Goal: Task Accomplishment & Management: Use online tool/utility

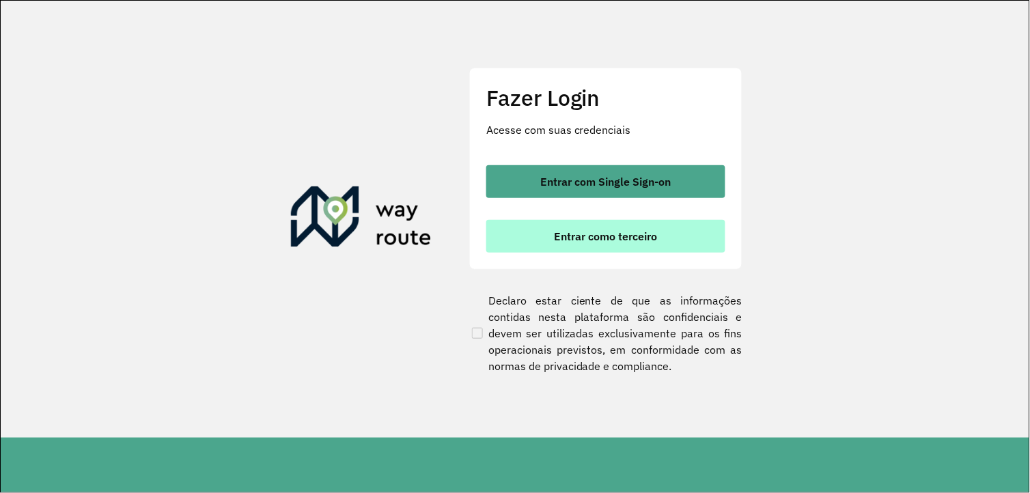
click at [578, 230] on button "Entrar como terceiro" at bounding box center [605, 236] width 239 height 33
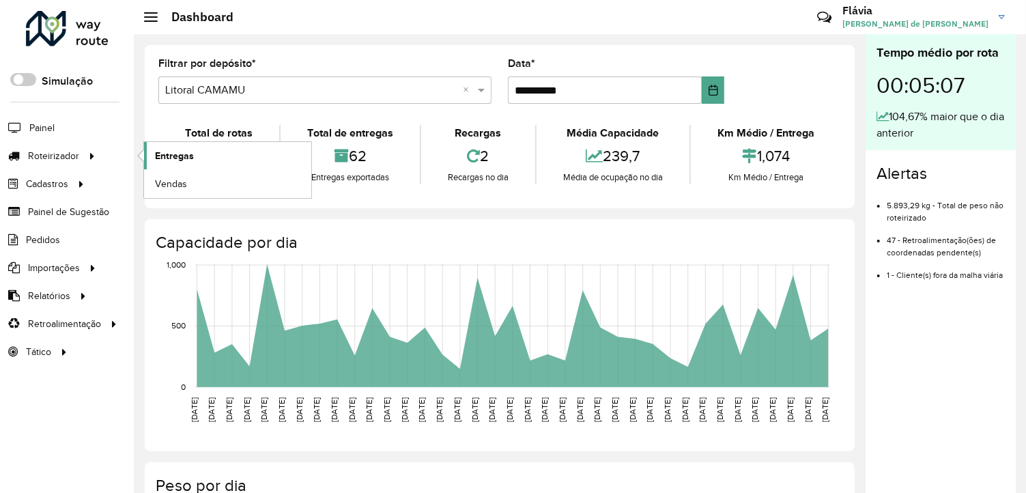
click at [173, 155] on span "Entregas" at bounding box center [174, 156] width 39 height 14
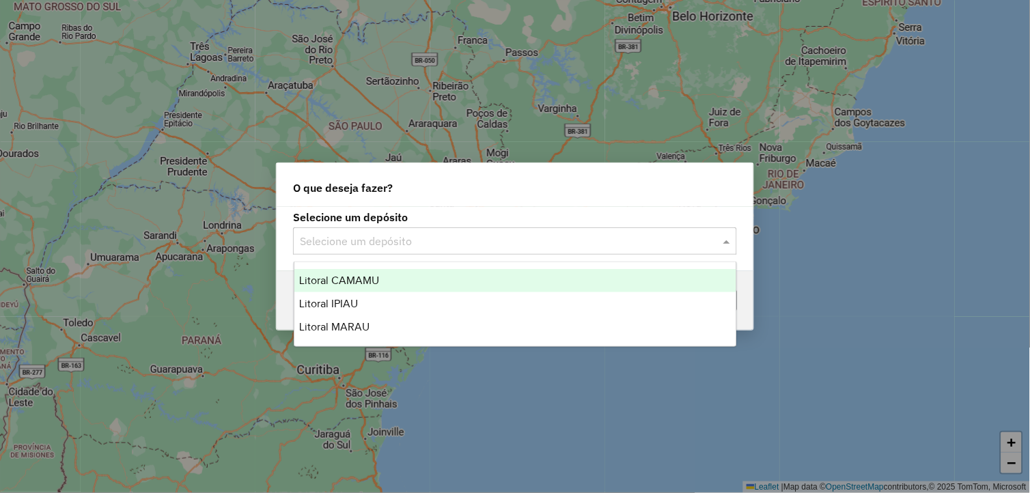
click at [522, 240] on input "text" at bounding box center [501, 242] width 403 height 16
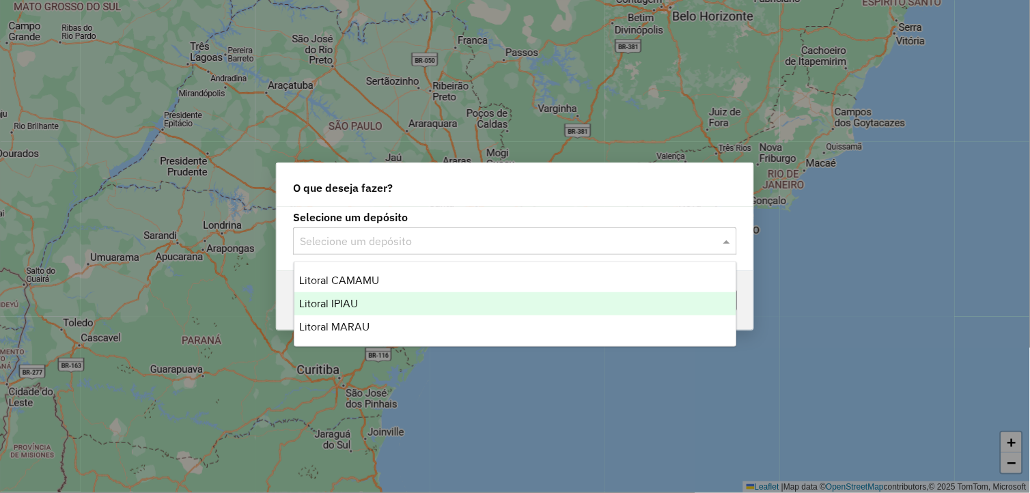
click at [373, 301] on div "Litoral IPIAU" at bounding box center [515, 303] width 442 height 23
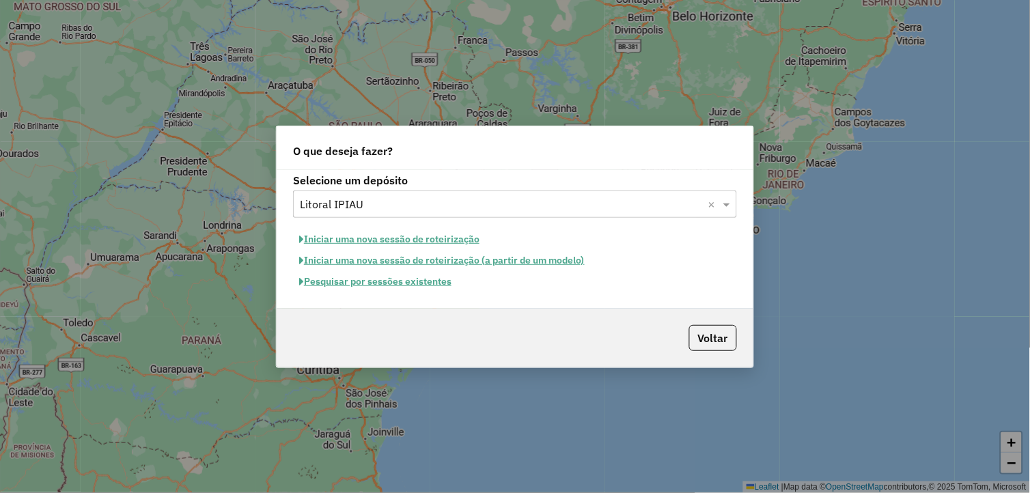
click at [415, 280] on button "Pesquisar por sessões existentes" at bounding box center [375, 281] width 165 height 21
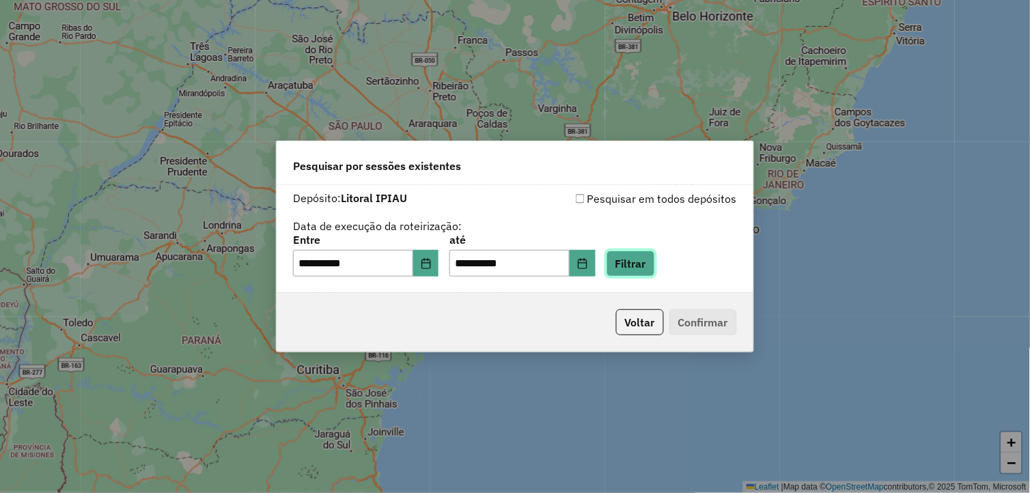
click at [639, 263] on button "Filtrar" at bounding box center [630, 264] width 48 height 26
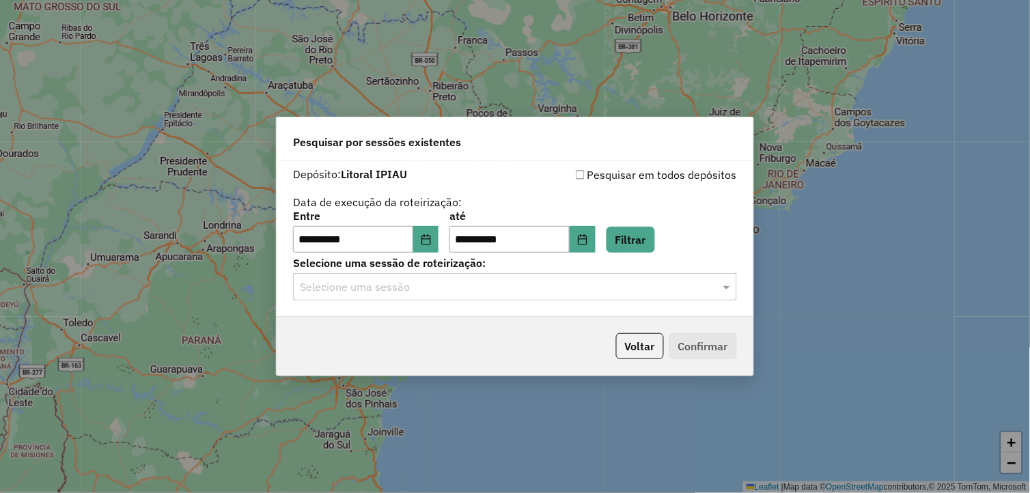
click at [485, 289] on input "text" at bounding box center [501, 287] width 403 height 16
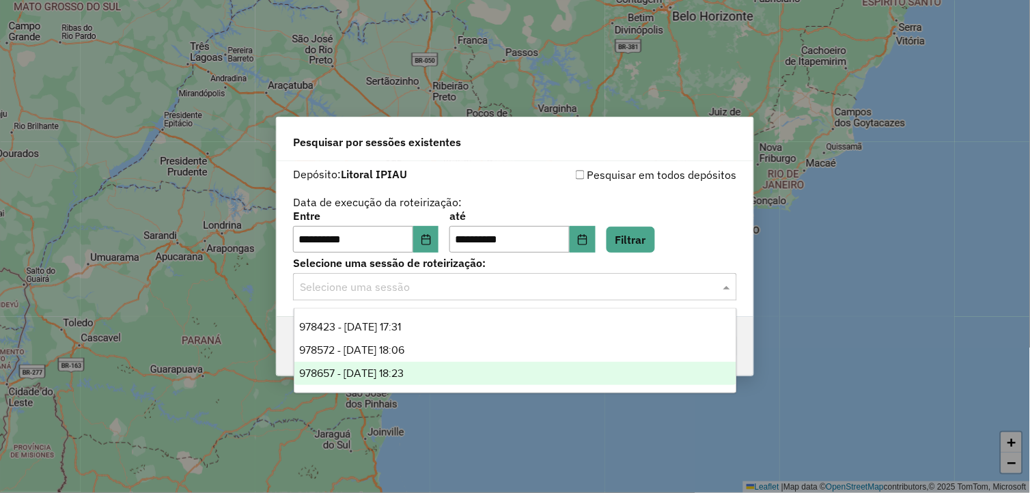
click at [432, 373] on div "978657 - 13/08/2025 18:23" at bounding box center [515, 373] width 442 height 23
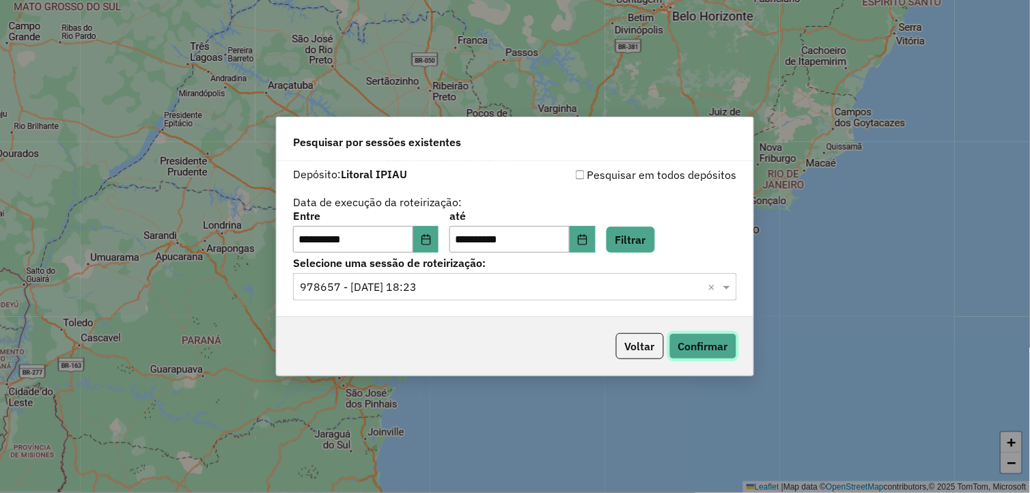
click at [707, 355] on button "Confirmar" at bounding box center [703, 346] width 68 height 26
click at [724, 284] on span at bounding box center [728, 287] width 17 height 16
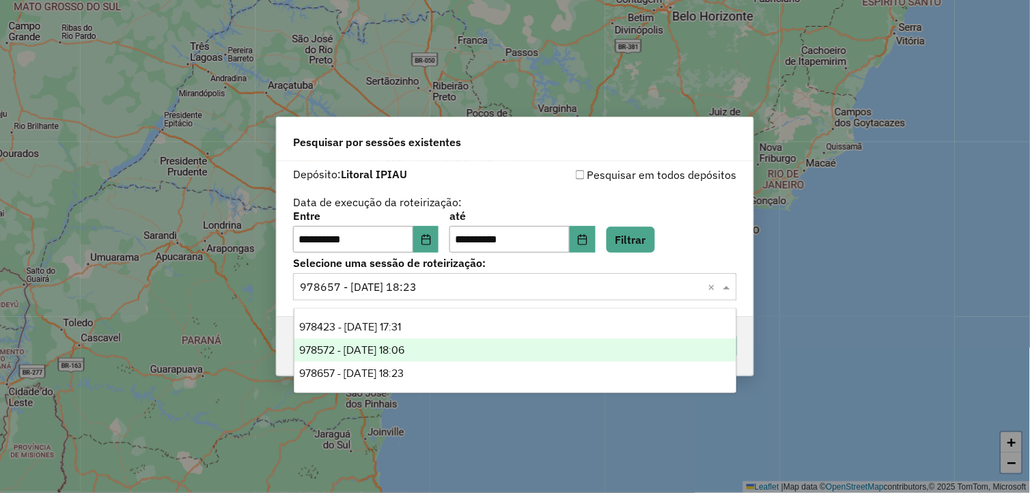
click at [543, 353] on div "978572 - 13/08/2025 18:06" at bounding box center [515, 350] width 442 height 23
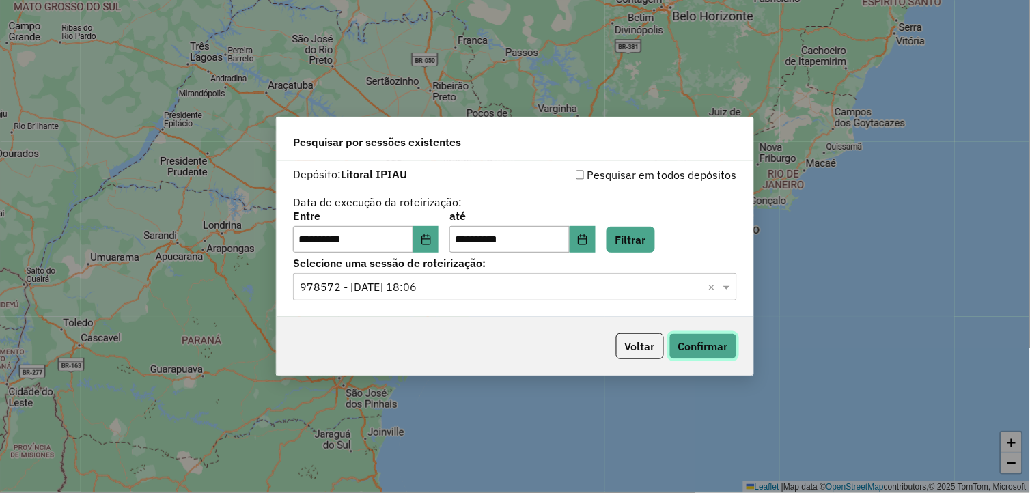
click at [707, 356] on button "Confirmar" at bounding box center [703, 346] width 68 height 26
click at [727, 290] on span at bounding box center [728, 287] width 17 height 16
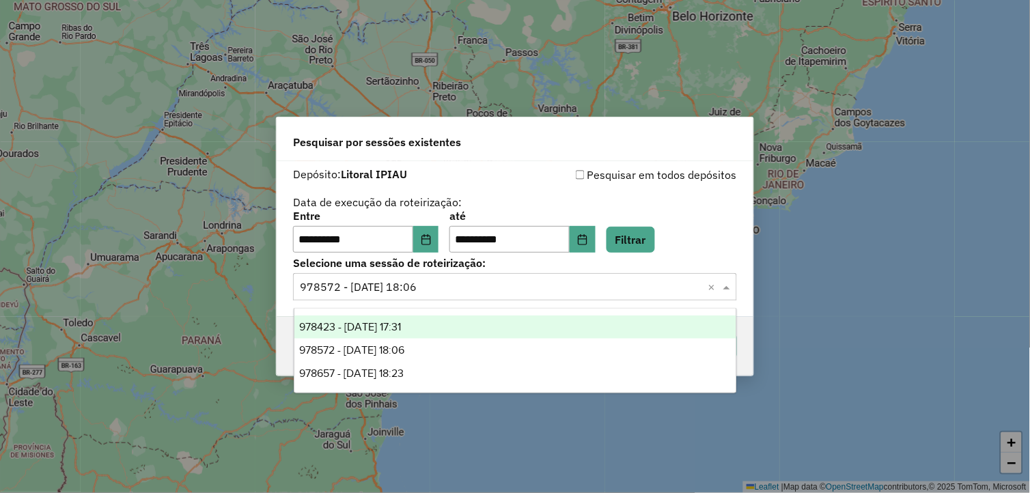
click at [586, 329] on div "978423 - 13/08/2025 17:31" at bounding box center [515, 326] width 442 height 23
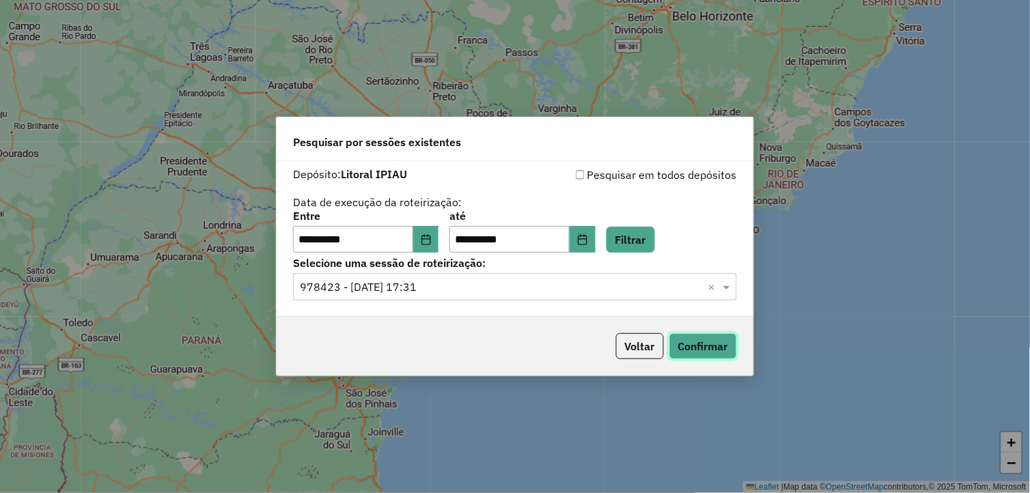
click at [685, 358] on button "Confirmar" at bounding box center [703, 346] width 68 height 26
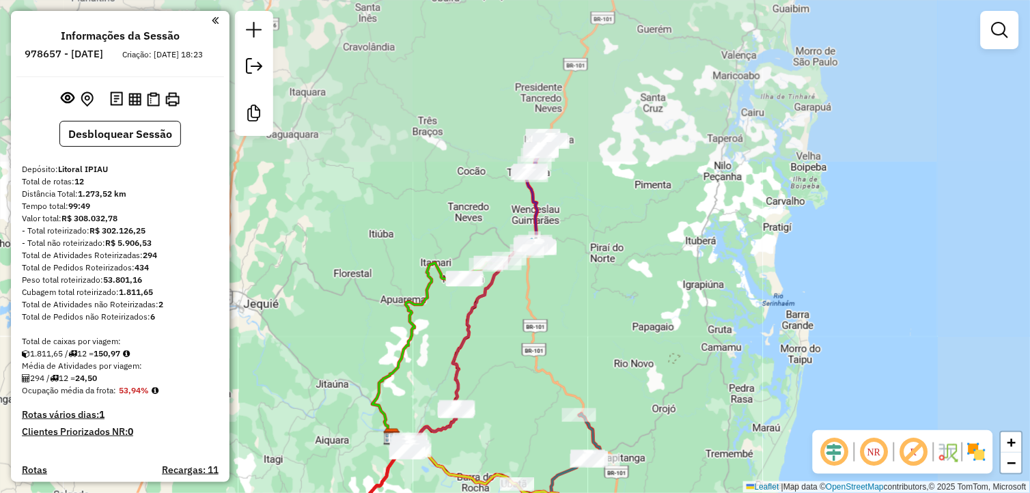
drag, startPoint x: 725, startPoint y: 101, endPoint x: 602, endPoint y: 292, distance: 227.1
click at [602, 292] on div "Janela de atendimento Grade de atendimento Capacidade Transportadoras Veículos …" at bounding box center [515, 246] width 1030 height 493
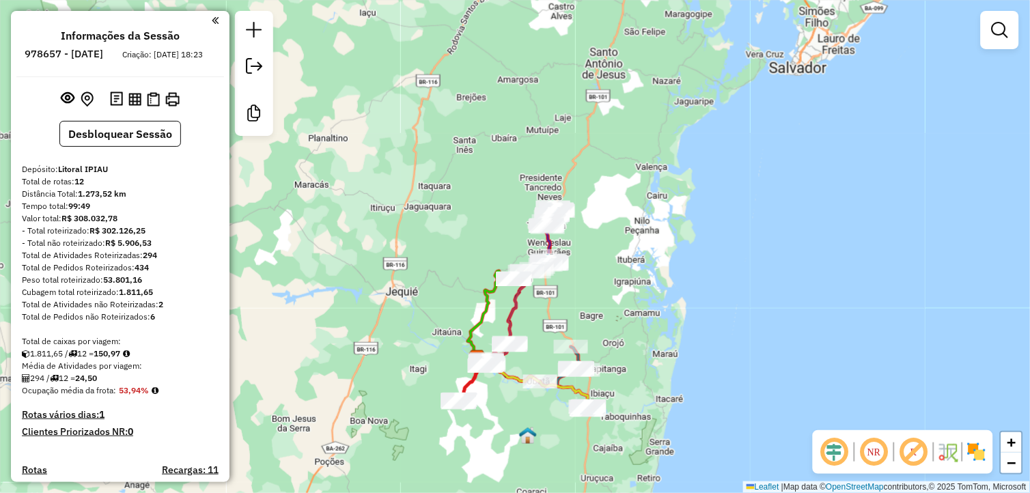
drag, startPoint x: 564, startPoint y: 288, endPoint x: 552, endPoint y: 287, distance: 12.4
click at [552, 287] on div "Janela de atendimento Grade de atendimento Capacidade Transportadoras Veículos …" at bounding box center [515, 246] width 1030 height 493
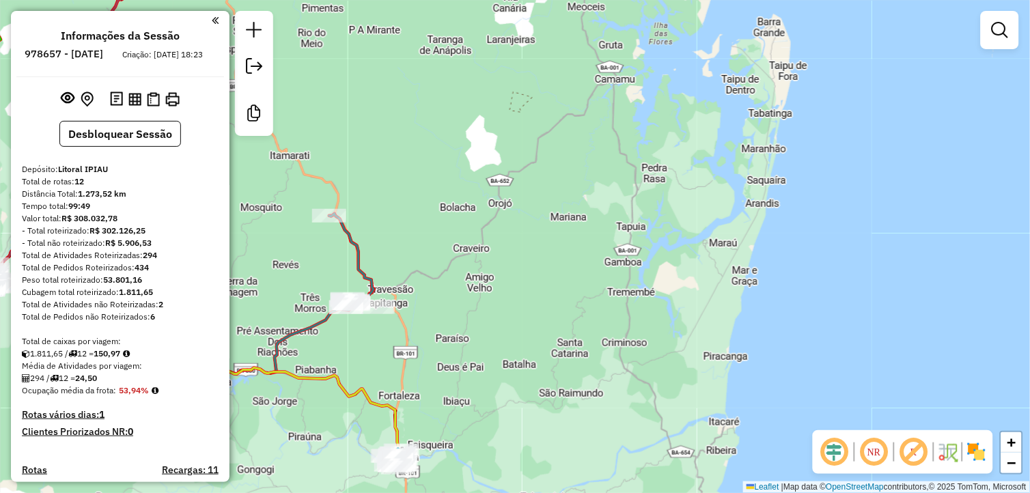
drag, startPoint x: 636, startPoint y: 328, endPoint x: 774, endPoint y: 319, distance: 138.9
click at [774, 319] on div "Janela de atendimento Grade de atendimento Capacidade Transportadoras Veículos …" at bounding box center [515, 246] width 1030 height 493
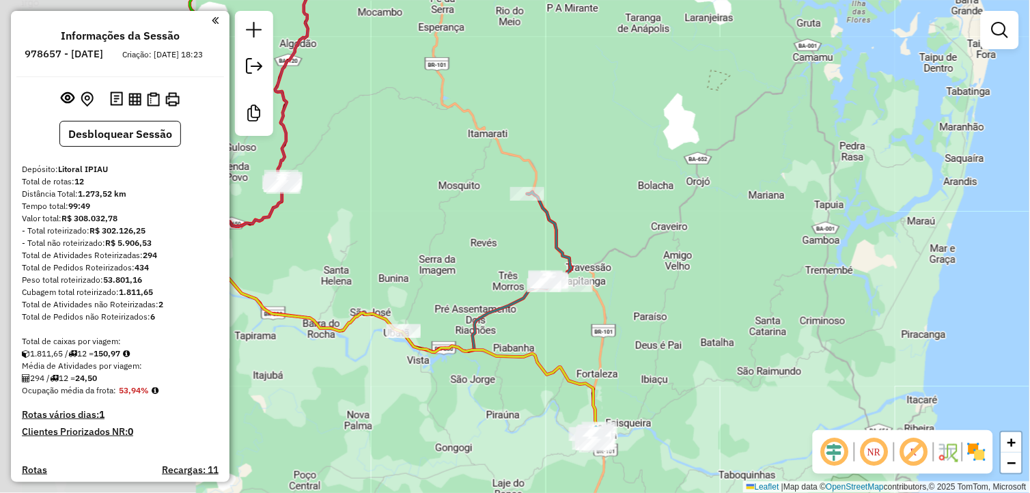
drag, startPoint x: 507, startPoint y: 333, endPoint x: 860, endPoint y: 309, distance: 353.8
click at [860, 309] on div "Janela de atendimento Grade de atendimento Capacidade Transportadoras Veículos …" at bounding box center [515, 246] width 1030 height 493
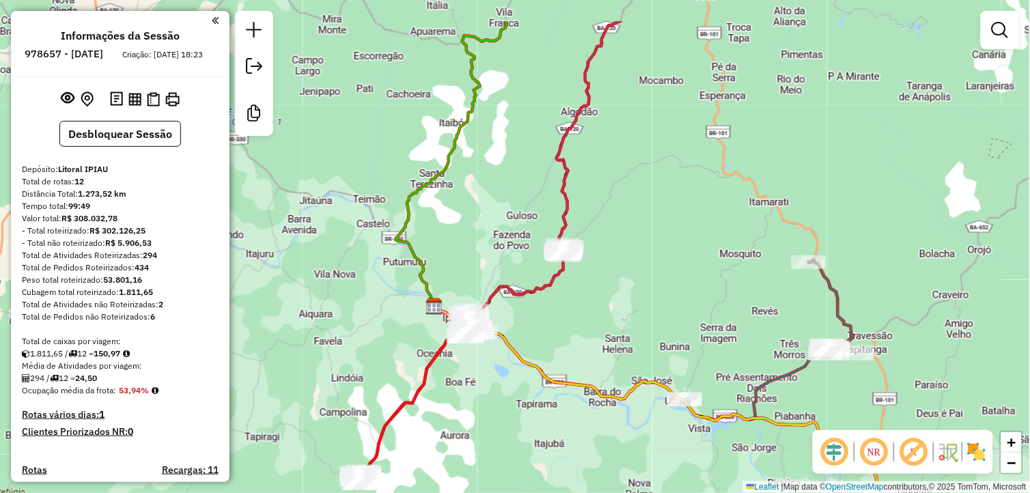
drag, startPoint x: 614, startPoint y: 253, endPoint x: 707, endPoint y: 300, distance: 104.4
click at [707, 300] on div "Janela de atendimento Grade de atendimento Capacidade Transportadoras Veículos …" at bounding box center [515, 246] width 1030 height 493
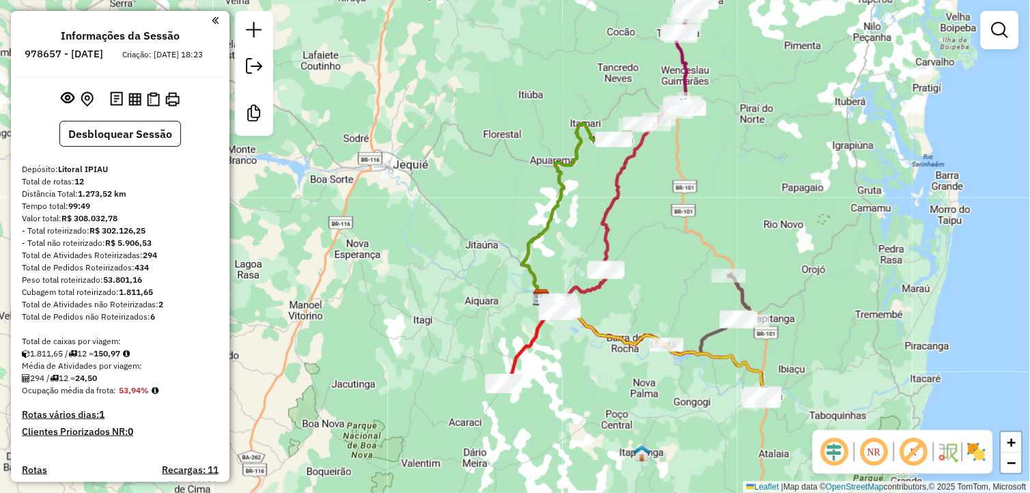
drag, startPoint x: 691, startPoint y: 324, endPoint x: 698, endPoint y: 315, distance: 12.2
click at [698, 315] on div "Janela de atendimento Grade de atendimento Capacidade Transportadoras Veículos …" at bounding box center [515, 246] width 1030 height 493
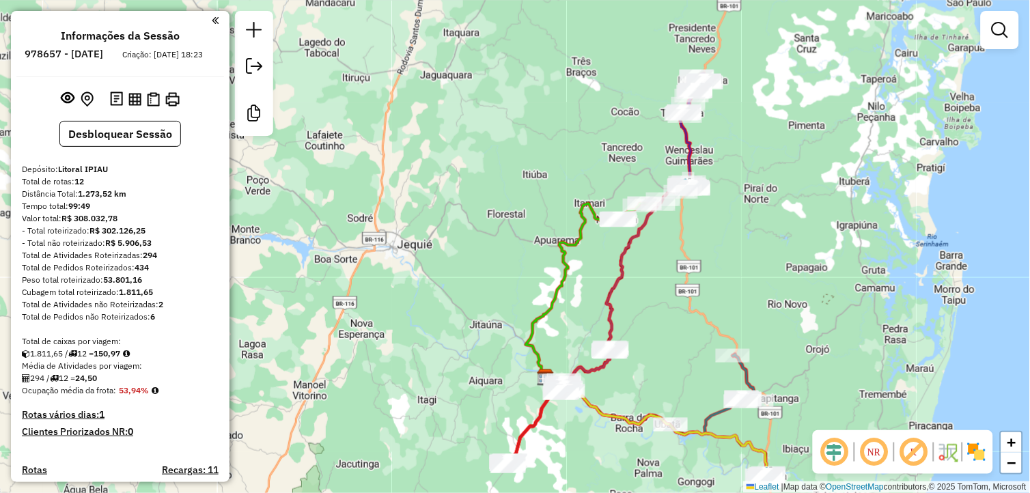
drag, startPoint x: 679, startPoint y: 209, endPoint x: 679, endPoint y: 295, distance: 86.0
click at [679, 295] on div "Janela de atendimento Grade de atendimento Capacidade Transportadoras Veículos …" at bounding box center [515, 246] width 1030 height 493
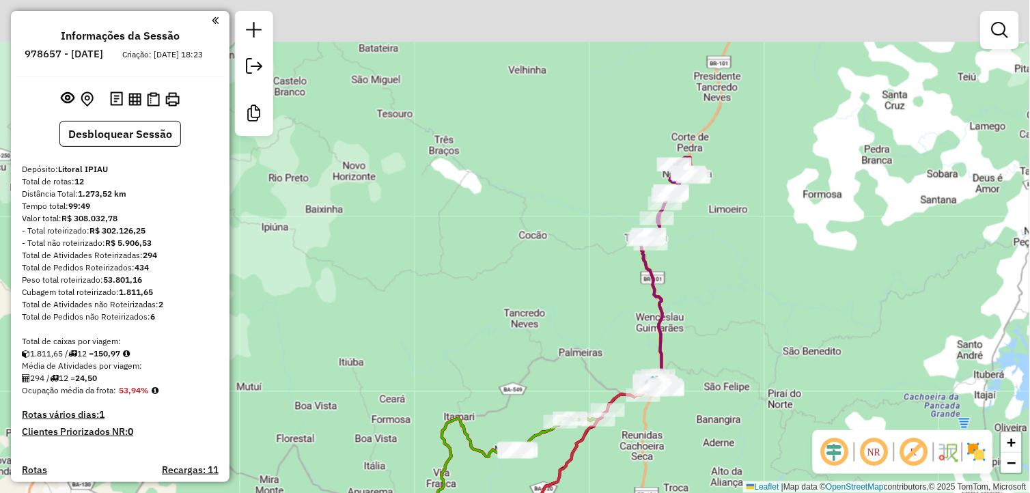
drag, startPoint x: 703, startPoint y: 113, endPoint x: 743, endPoint y: 237, distance: 129.8
click at [743, 237] on div "Janela de atendimento Grade de atendimento Capacidade Transportadoras Veículos …" at bounding box center [515, 246] width 1030 height 493
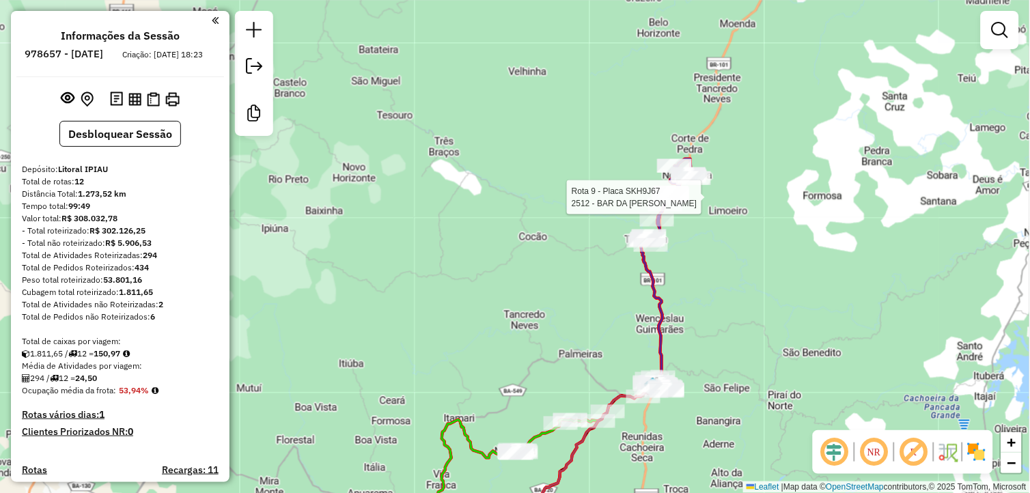
select select "**********"
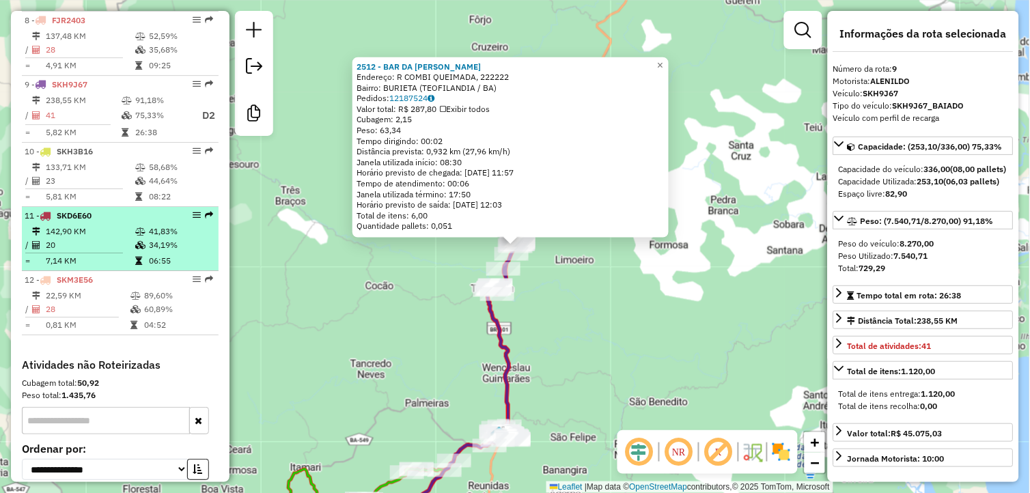
scroll to position [882, 0]
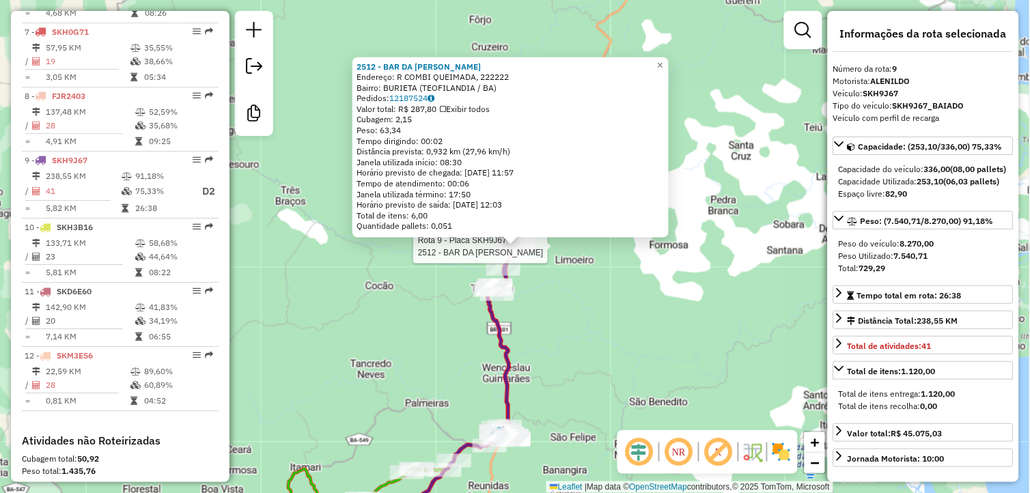
click at [556, 333] on div "Rota 9 - Placa SKH9J67 2512 - BAR DA LISE 2512 - BAR DA LISE Endereço: R COMBI …" at bounding box center [515, 246] width 1030 height 493
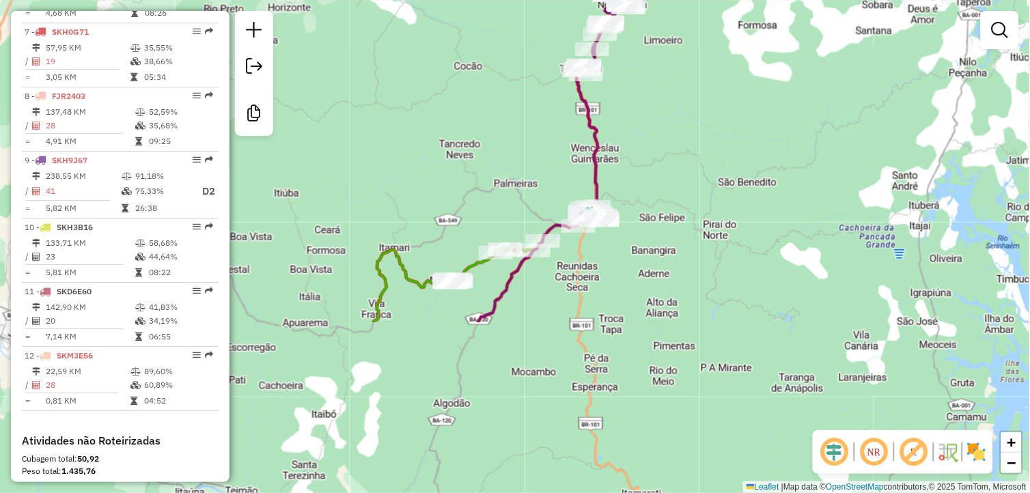
drag, startPoint x: 599, startPoint y: 372, endPoint x: 629, endPoint y: 272, distance: 104.6
click at [690, 72] on div "Janela de atendimento Grade de atendimento Capacidade Transportadoras Veículos …" at bounding box center [515, 246] width 1030 height 493
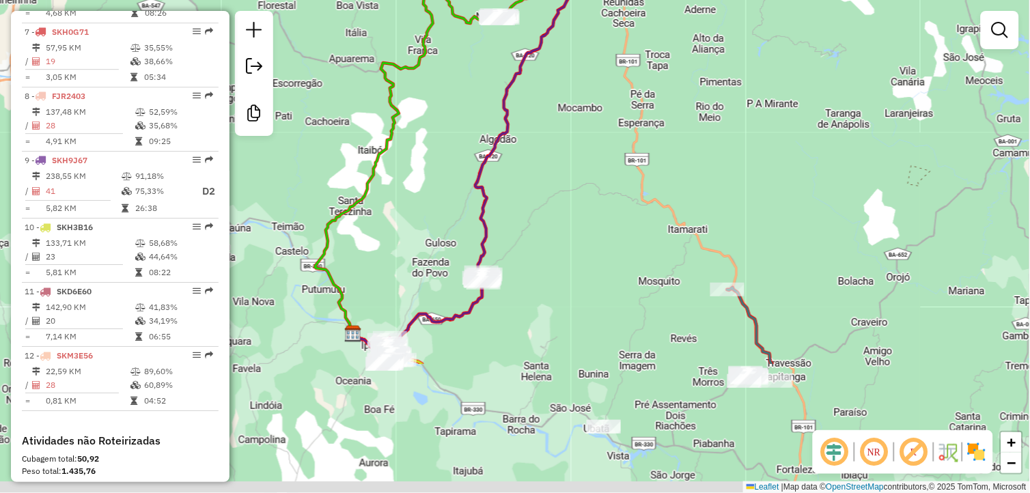
drag, startPoint x: 589, startPoint y: 202, endPoint x: 597, endPoint y: 48, distance: 153.9
click at [597, 48] on div "Janela de atendimento Grade de atendimento Capacidade Transportadoras Veículos …" at bounding box center [515, 246] width 1030 height 493
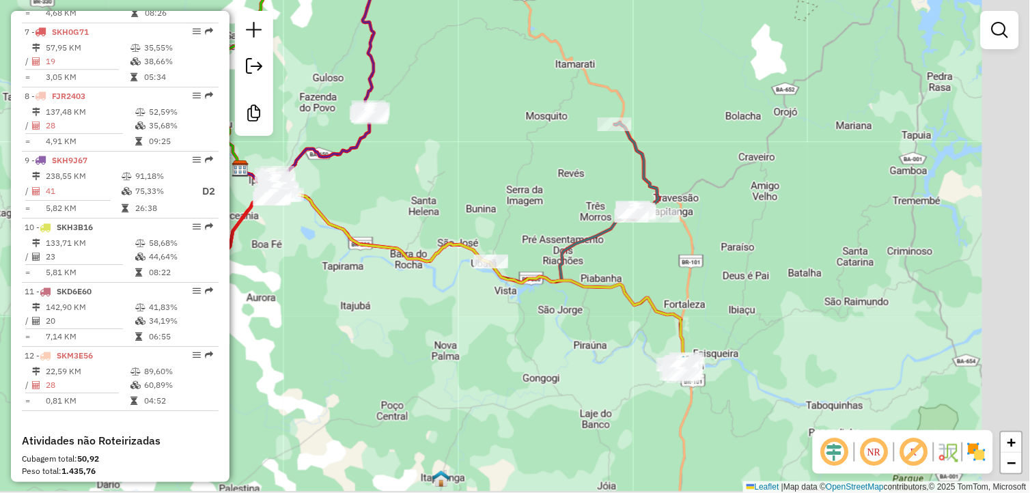
drag, startPoint x: 664, startPoint y: 393, endPoint x: 547, endPoint y: 303, distance: 147.1
click at [550, 311] on div "Janela de atendimento Grade de atendimento Capacidade Transportadoras Veículos …" at bounding box center [515, 246] width 1030 height 493
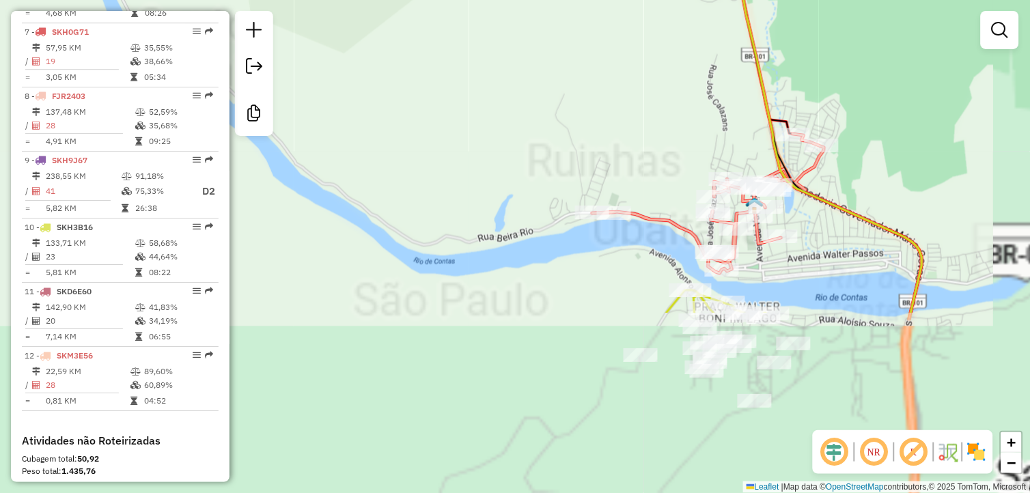
drag, startPoint x: 588, startPoint y: 180, endPoint x: 516, endPoint y: 84, distance: 120.0
click at [517, 85] on div "Janela de atendimento Grade de atendimento Capacidade Transportadoras Veículos …" at bounding box center [515, 246] width 1030 height 493
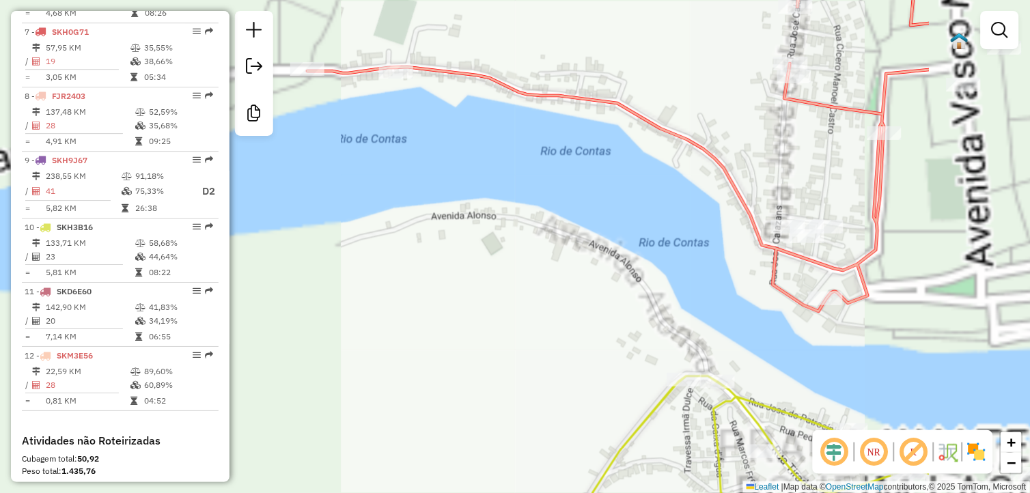
drag, startPoint x: 434, startPoint y: 176, endPoint x: 347, endPoint y: 160, distance: 88.9
click at [348, 160] on div "Janela de atendimento Grade de atendimento Capacidade Transportadoras Veículos …" at bounding box center [515, 246] width 1030 height 493
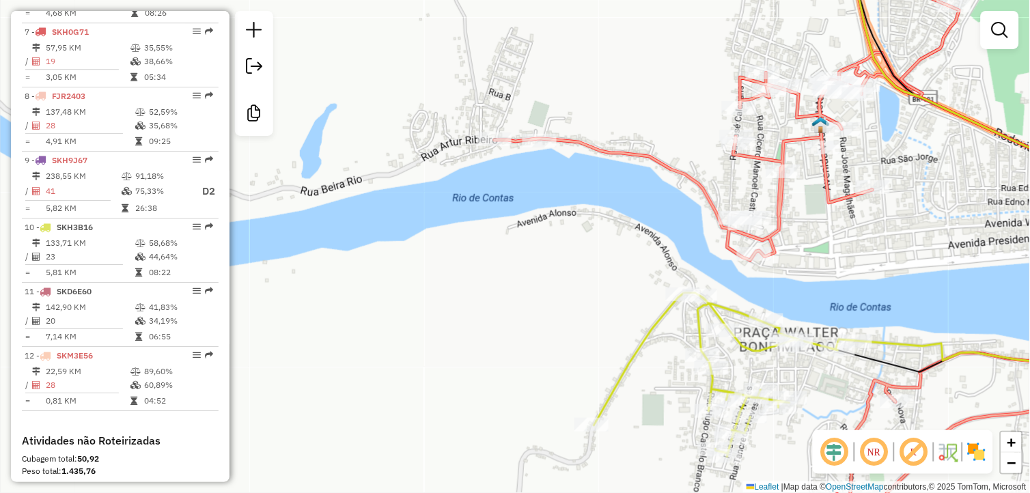
drag, startPoint x: 829, startPoint y: 247, endPoint x: 789, endPoint y: 255, distance: 41.1
click at [790, 255] on div "Janela de atendimento Grade de atendimento Capacidade Transportadoras Veículos …" at bounding box center [515, 246] width 1030 height 493
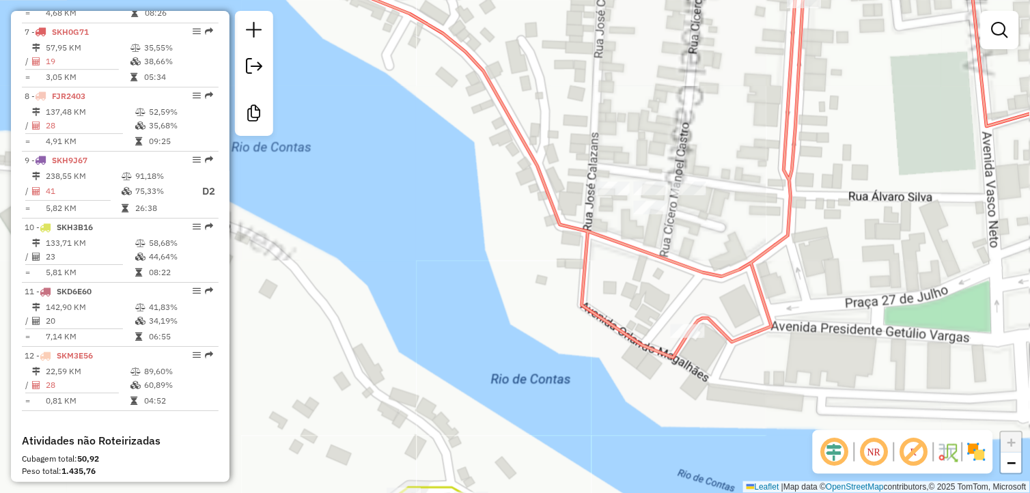
drag, startPoint x: 674, startPoint y: 199, endPoint x: 681, endPoint y: 234, distance: 36.2
click at [681, 234] on div "Janela de atendimento Grade de atendimento Capacidade Transportadoras Veículos …" at bounding box center [515, 246] width 1030 height 493
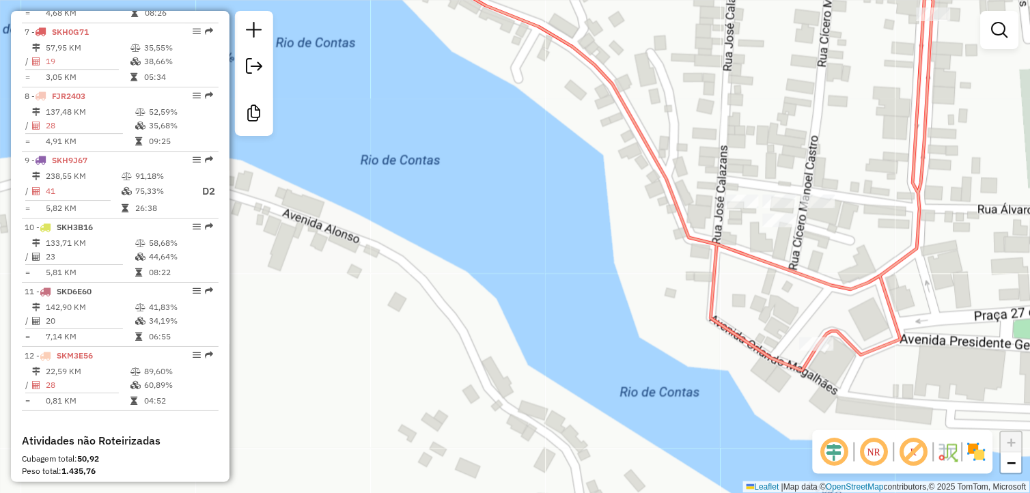
drag, startPoint x: 758, startPoint y: 212, endPoint x: 645, endPoint y: 229, distance: 114.5
click at [645, 229] on div "Janela de atendimento Grade de atendimento Capacidade Transportadoras Veículos …" at bounding box center [515, 246] width 1030 height 493
drag, startPoint x: 558, startPoint y: 232, endPoint x: 466, endPoint y: 242, distance: 93.4
click at [468, 244] on div "Janela de atendimento Grade de atendimento Capacidade Transportadoras Veículos …" at bounding box center [515, 246] width 1030 height 493
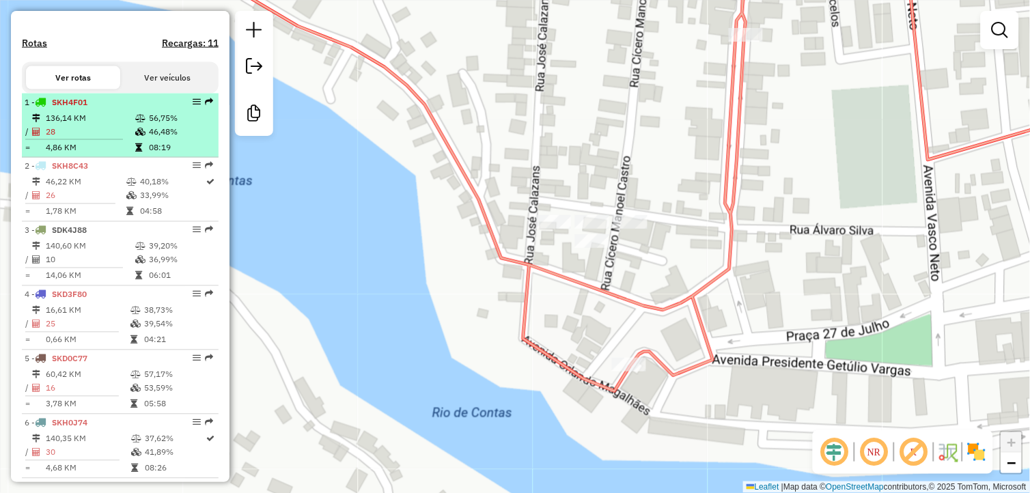
scroll to position [199, 0]
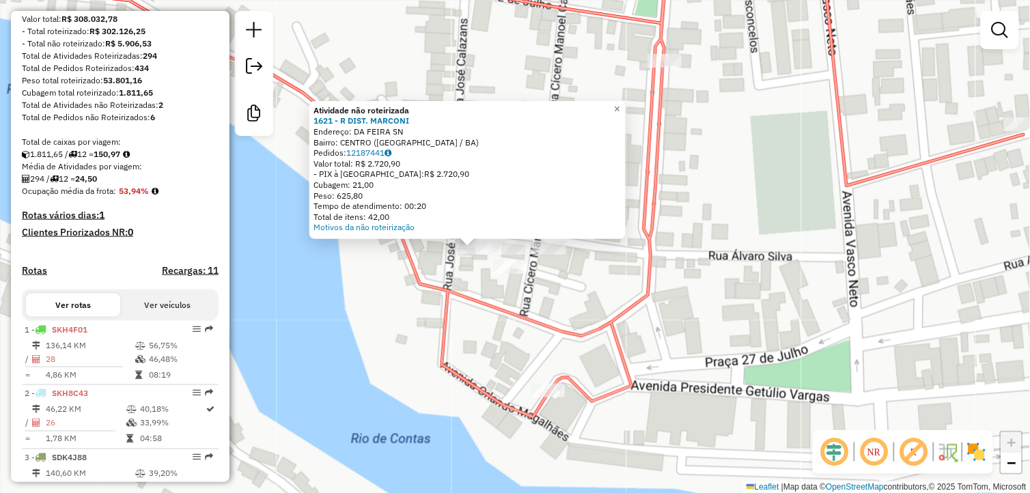
drag, startPoint x: 521, startPoint y: 324, endPoint x: 477, endPoint y: 326, distance: 44.4
click at [477, 326] on div "Atividade não roteirizada 1621 - R DIST. MARCONI Endereço: DA FEIRA SN Bairro: …" at bounding box center [515, 246] width 1030 height 493
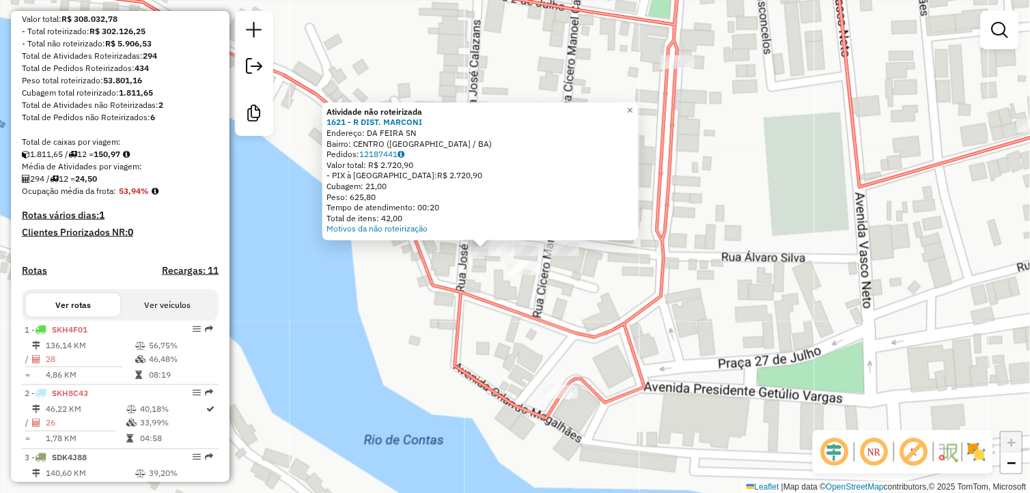
drag, startPoint x: 425, startPoint y: 309, endPoint x: 444, endPoint y: 311, distance: 19.9
click at [444, 311] on div "Atividade não roteirizada 1621 - R DIST. MARCONI Endereço: DA FEIRA SN Bairro: …" at bounding box center [515, 246] width 1030 height 493
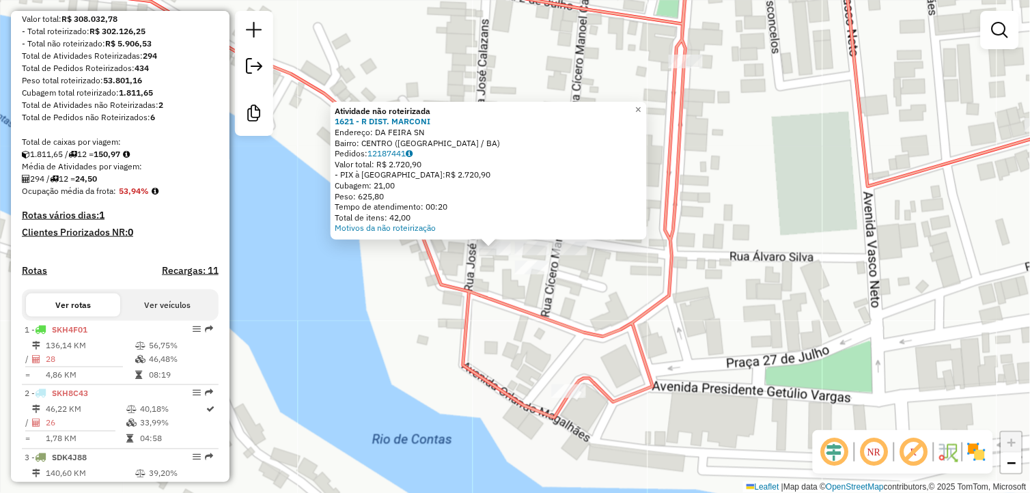
drag, startPoint x: 401, startPoint y: 285, endPoint x: 428, endPoint y: 278, distance: 28.3
click at [428, 278] on div "Atividade não roteirizada 1621 - R DIST. MARCONI Endereço: DA FEIRA SN Bairro: …" at bounding box center [515, 246] width 1030 height 493
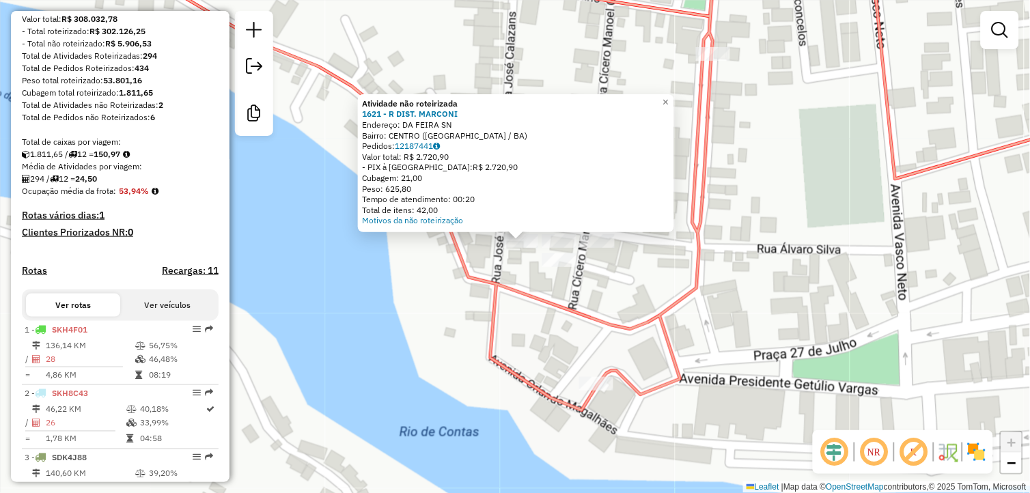
scroll to position [0, 0]
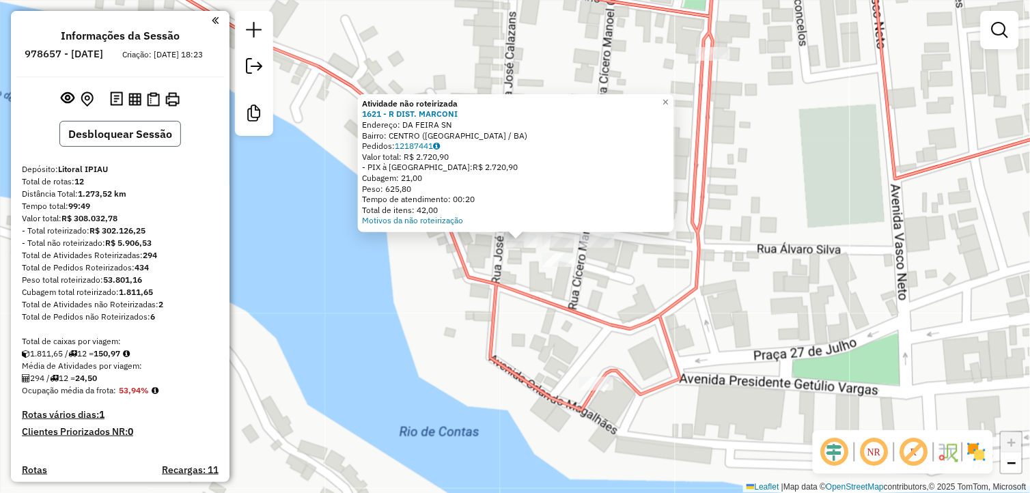
click at [143, 147] on button "Desbloquear Sessão" at bounding box center [120, 134] width 122 height 26
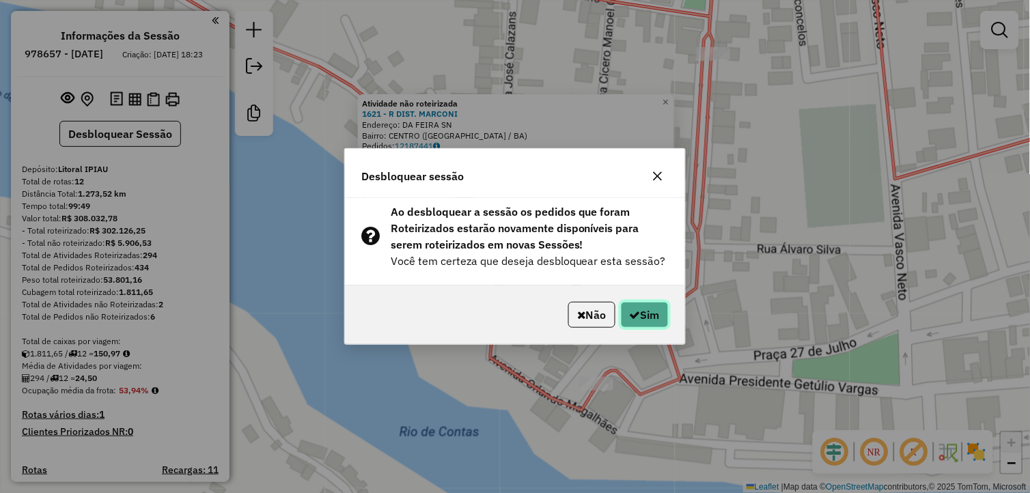
click at [630, 322] on button "Sim" at bounding box center [645, 315] width 48 height 26
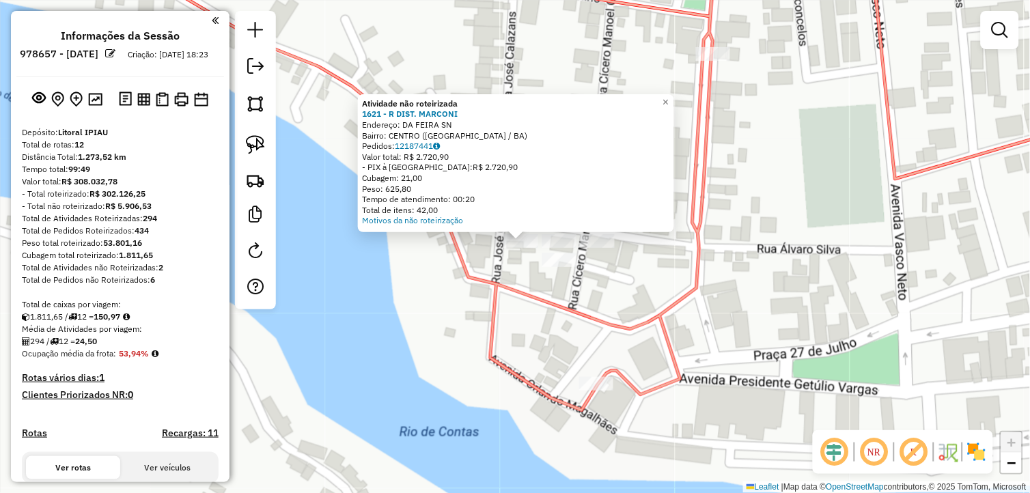
click at [548, 330] on div "Atividade não roteirizada 1621 - R DIST. MARCONI Endereço: DA FEIRA SN Bairro: …" at bounding box center [515, 246] width 1030 height 493
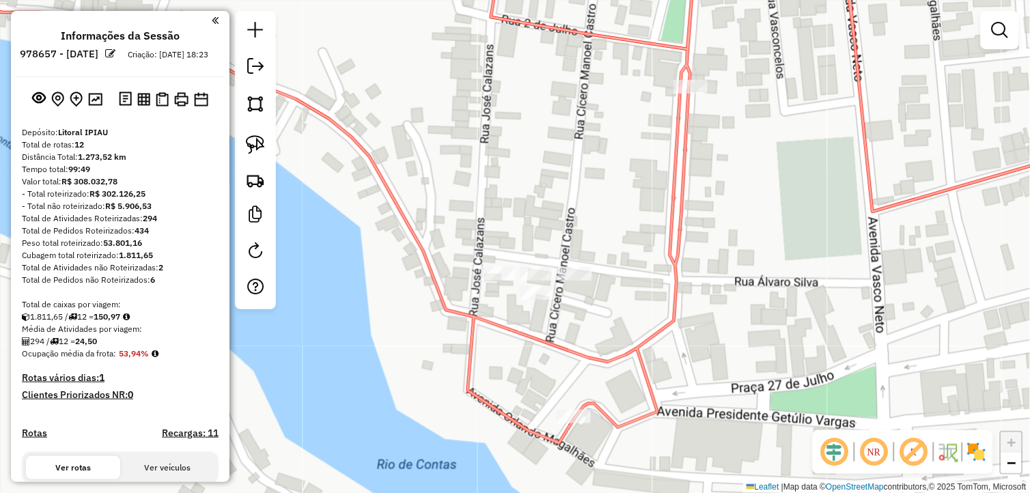
drag, startPoint x: 610, startPoint y: 271, endPoint x: 331, endPoint y: 264, distance: 279.3
click at [578, 317] on div "Janela de atendimento Grade de atendimento Capacidade Transportadoras Veículos …" at bounding box center [515, 246] width 1030 height 493
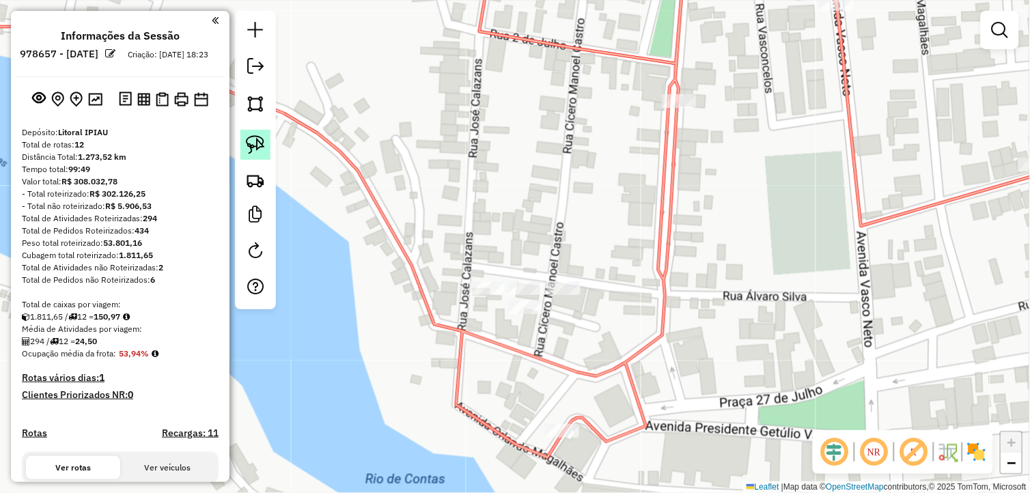
click at [251, 142] on img at bounding box center [255, 144] width 19 height 19
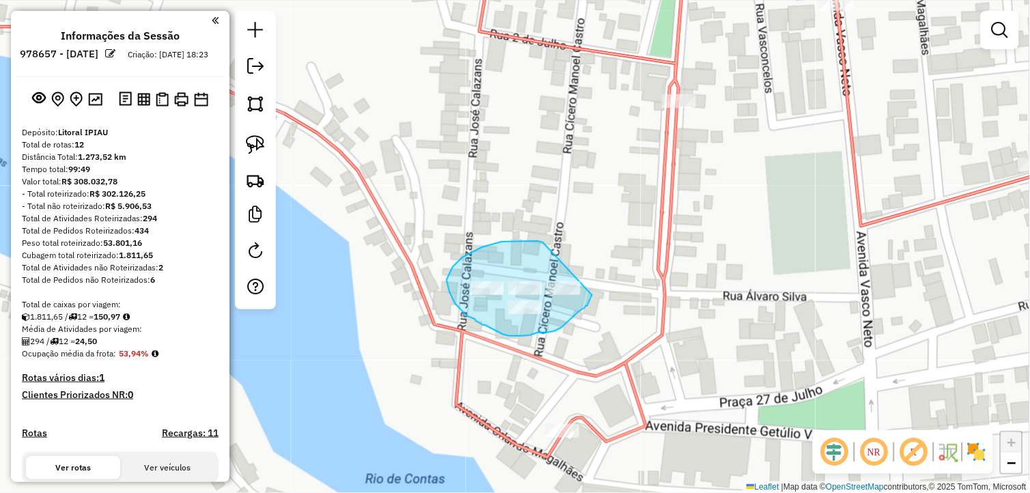
drag, startPoint x: 541, startPoint y: 242, endPoint x: 592, endPoint y: 295, distance: 72.9
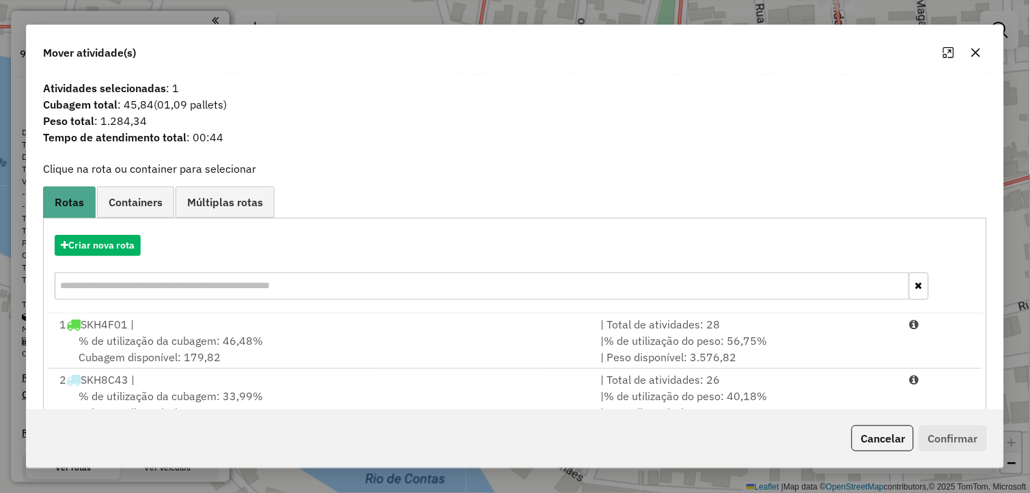
drag, startPoint x: 97, startPoint y: 124, endPoint x: 162, endPoint y: 123, distance: 64.9
click at [161, 123] on span "Peso total : 1.284,34" at bounding box center [515, 121] width 961 height 16
click at [977, 57] on icon "button" at bounding box center [975, 52] width 11 height 11
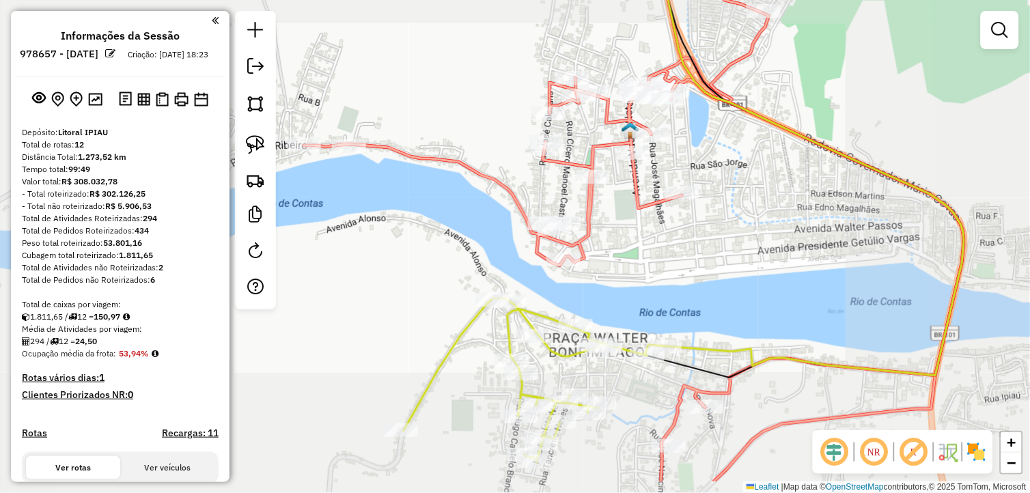
drag, startPoint x: 664, startPoint y: 337, endPoint x: 622, endPoint y: 248, distance: 98.3
click at [624, 251] on div "Janela de atendimento Grade de atendimento Capacidade Transportadoras Veículos …" at bounding box center [515, 246] width 1030 height 493
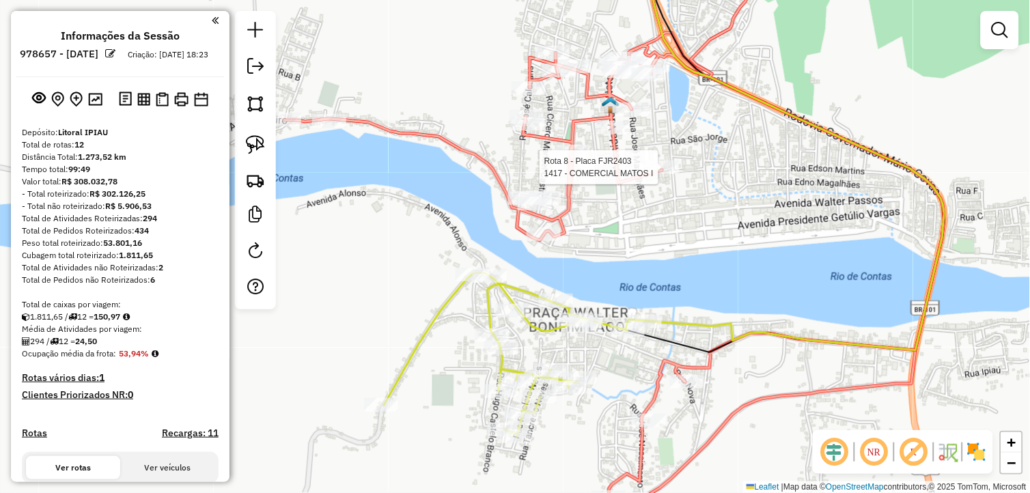
click at [656, 174] on div at bounding box center [662, 167] width 34 height 14
select select "**********"
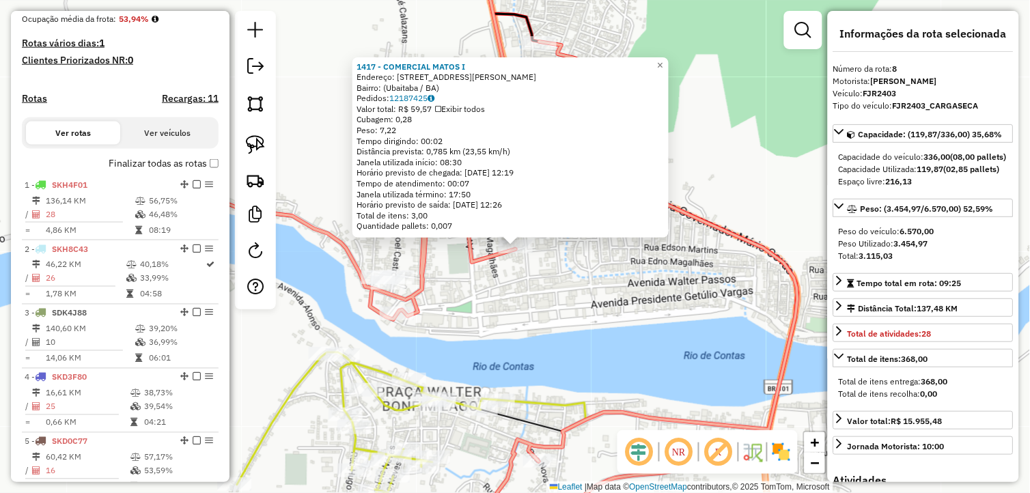
scroll to position [959, 0]
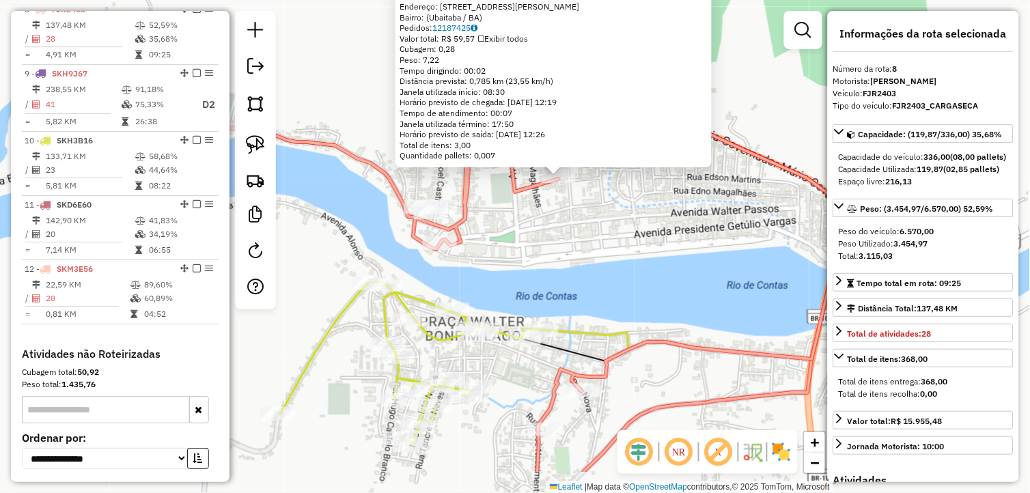
drag, startPoint x: 596, startPoint y: 355, endPoint x: 640, endPoint y: 304, distance: 67.3
click at [640, 304] on icon at bounding box center [681, 120] width 317 height 479
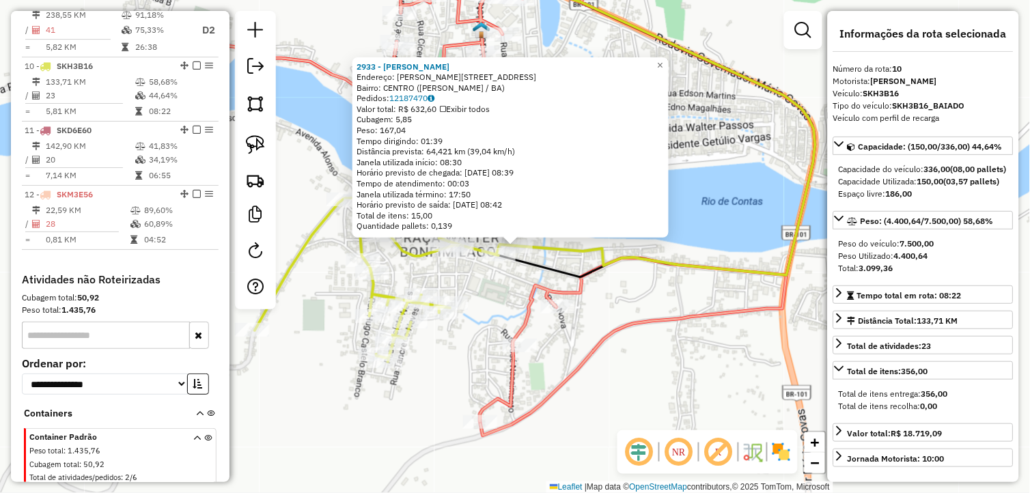
scroll to position [1091, 0]
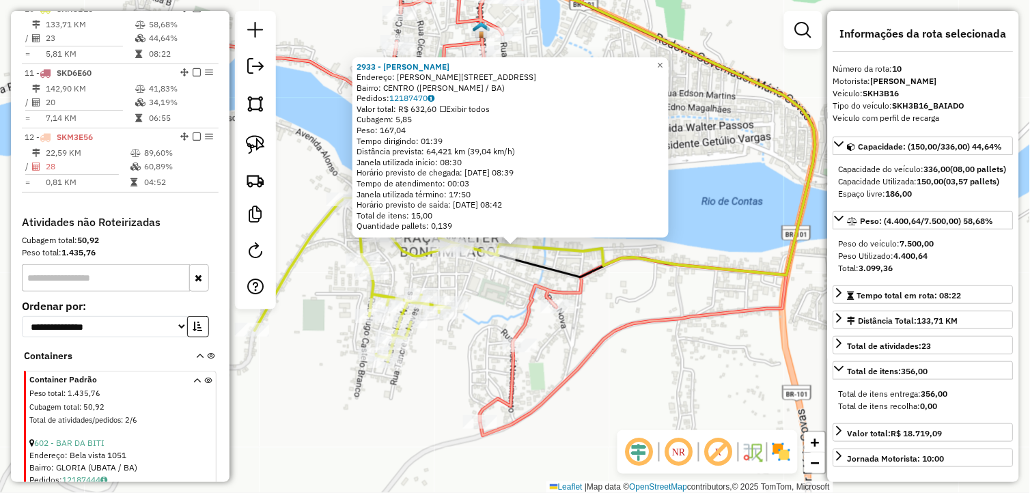
click at [577, 419] on div "2933 - LUAN SANTOS MUNIZ Endereço: PEDRO JOAO LONGO 72 Bairro: CENTRO (AURELINO…" at bounding box center [515, 246] width 1030 height 493
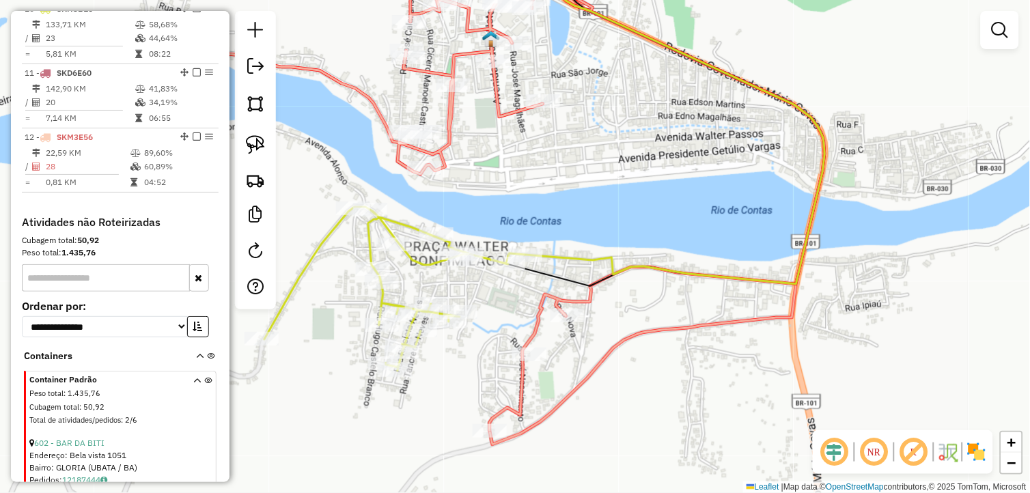
drag, startPoint x: 582, startPoint y: 190, endPoint x: 632, endPoint y: 257, distance: 83.4
click at [631, 256] on div "Janela de atendimento Grade de atendimento Capacidade Transportadoras Veículos …" at bounding box center [515, 246] width 1030 height 493
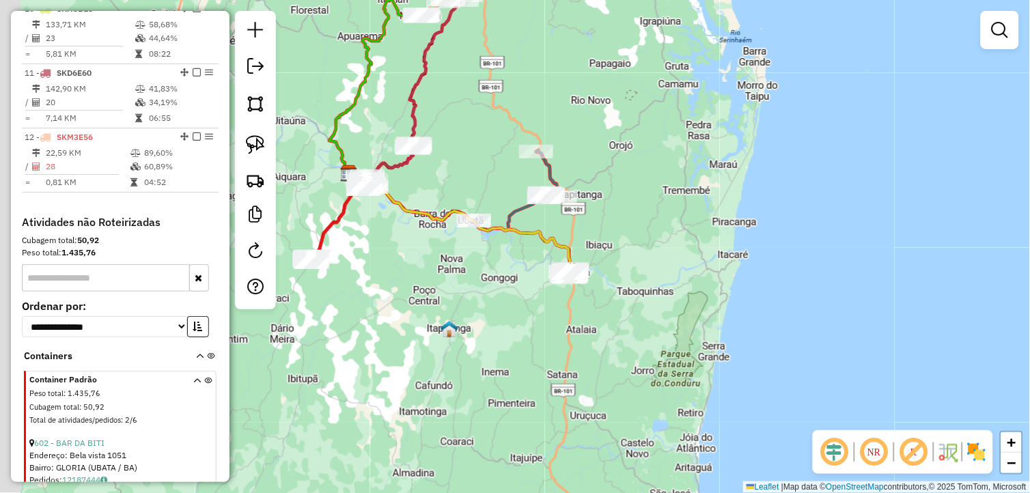
drag, startPoint x: 404, startPoint y: 236, endPoint x: 541, endPoint y: 309, distance: 154.5
click at [539, 309] on div "Janela de atendimento Grade de atendimento Capacidade Transportadoras Veículos …" at bounding box center [515, 246] width 1030 height 493
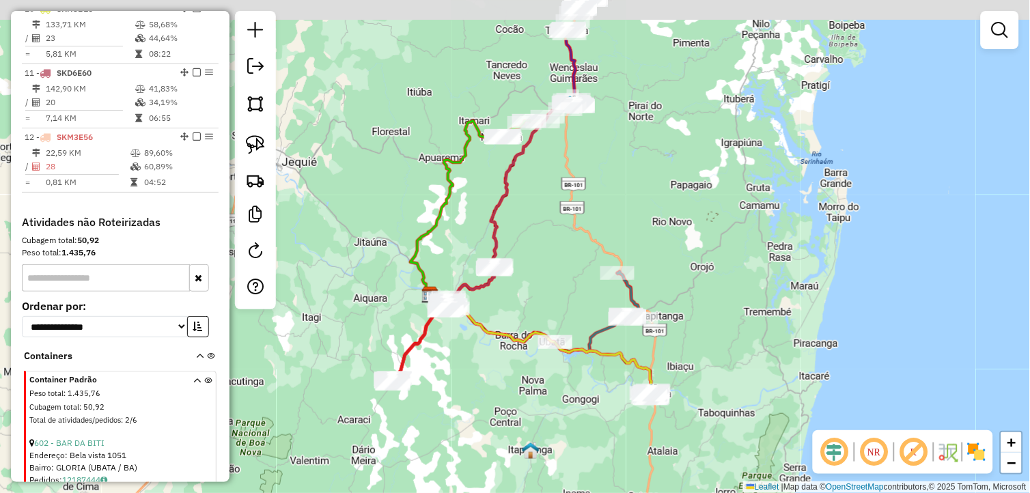
drag, startPoint x: 529, startPoint y: 171, endPoint x: 569, endPoint y: 276, distance: 112.0
click at [569, 276] on div "Janela de atendimento Grade de atendimento Capacidade Transportadoras Veículos …" at bounding box center [515, 246] width 1030 height 493
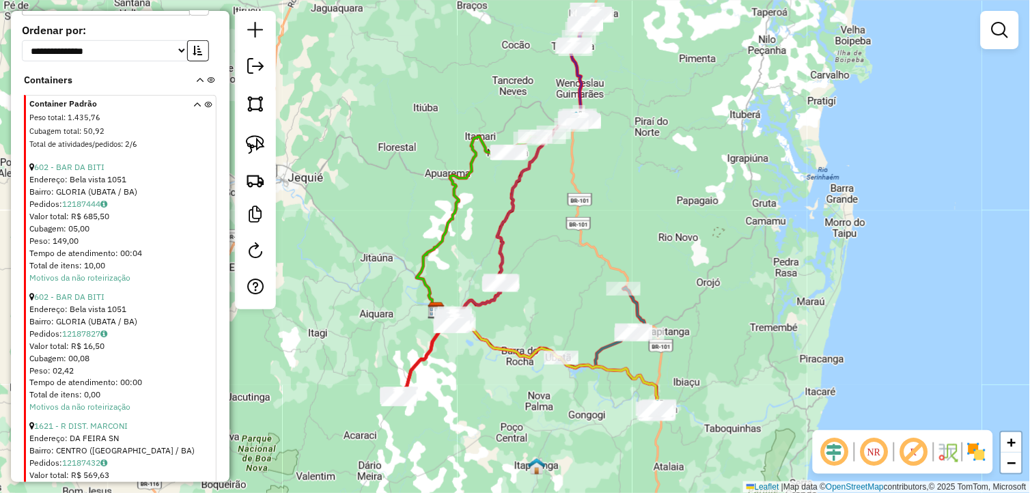
scroll to position [1332, 0]
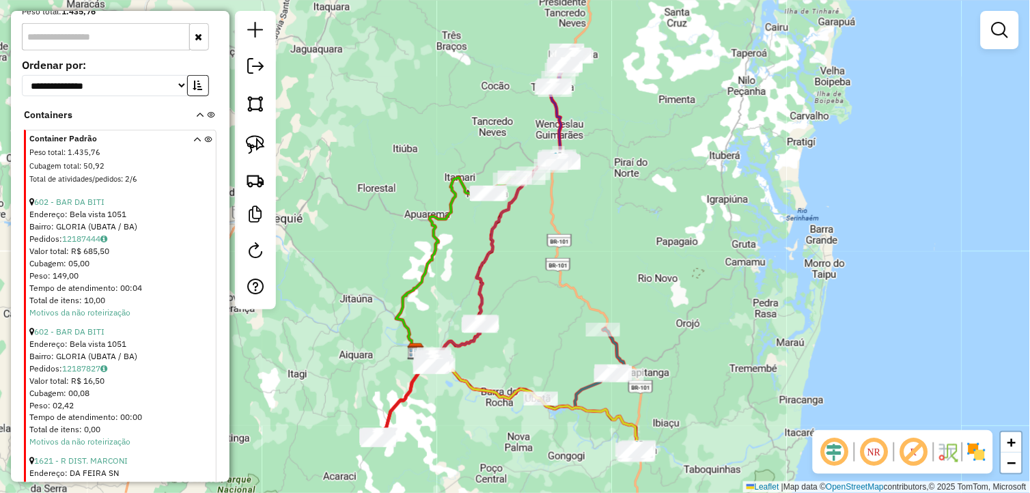
drag, startPoint x: 590, startPoint y: 162, endPoint x: 563, endPoint y: 212, distance: 56.5
click at [563, 212] on div "Janela de atendimento Grade de atendimento Capacidade Transportadoras Veículos …" at bounding box center [515, 246] width 1030 height 493
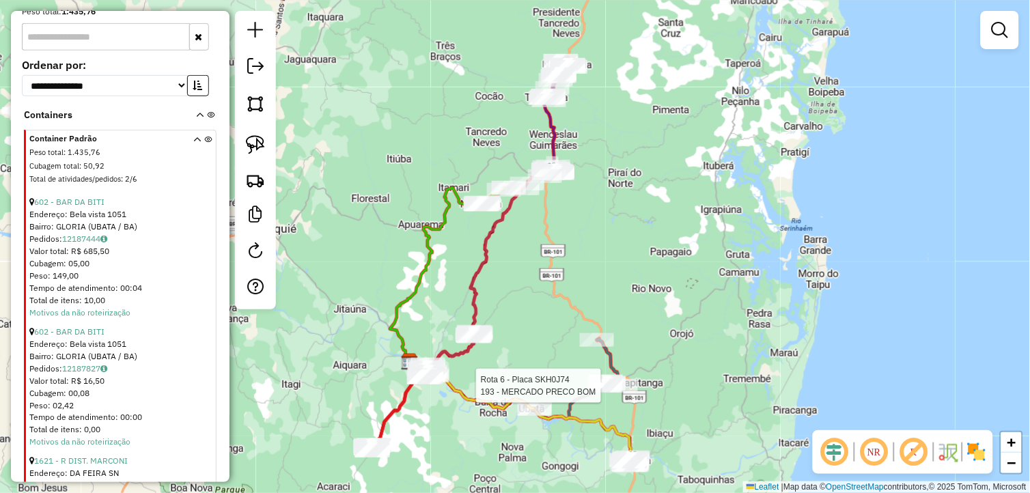
select select "**********"
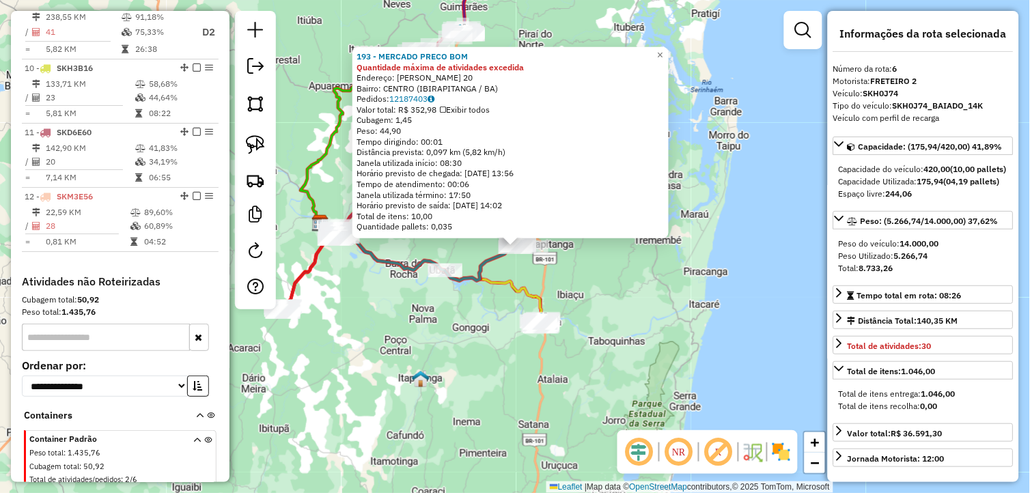
scroll to position [831, 0]
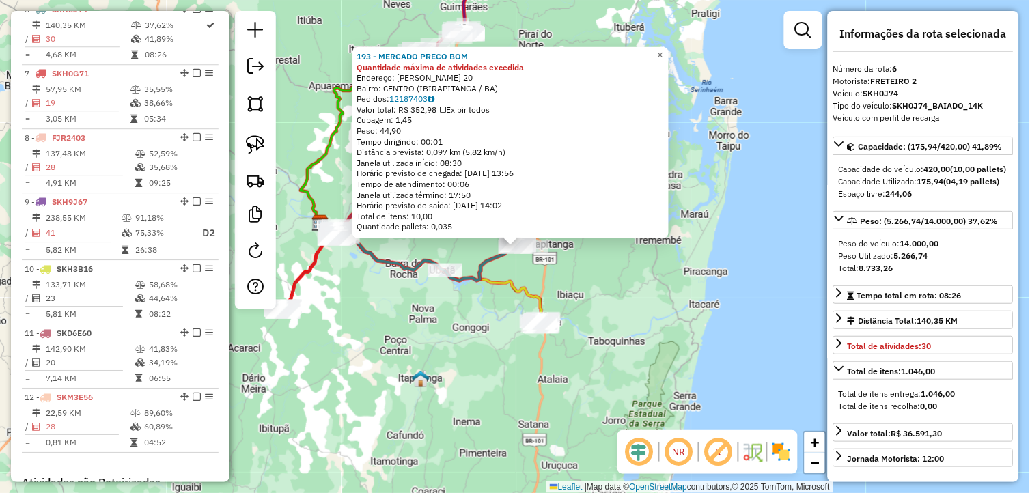
click at [449, 373] on div "193 - MERCADO PRECO BOM Quantidade máxima de atividades excedida Endereço: ALEX…" at bounding box center [515, 246] width 1030 height 493
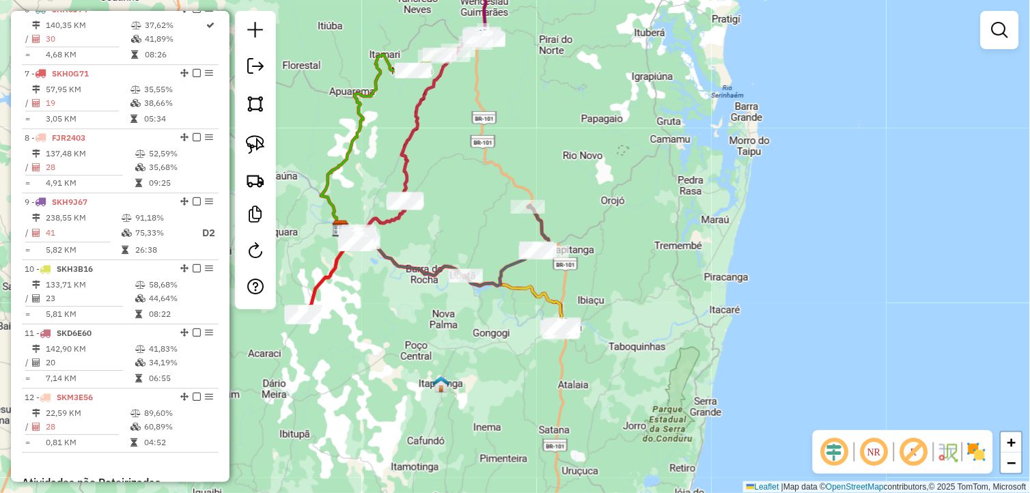
drag, startPoint x: 393, startPoint y: 250, endPoint x: 452, endPoint y: 261, distance: 60.4
click at [446, 261] on div "Janela de atendimento Grade de atendimento Capacidade Transportadoras Veículos …" at bounding box center [515, 246] width 1030 height 493
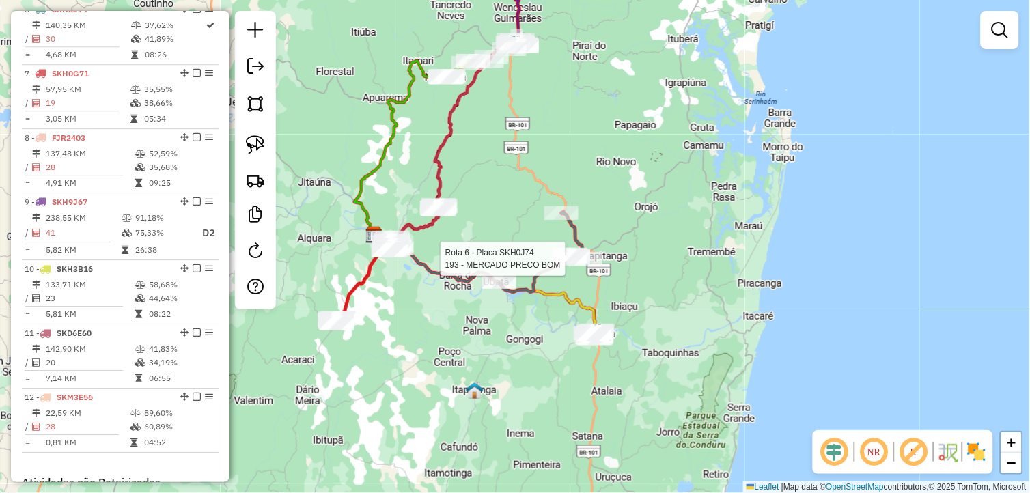
select select "**********"
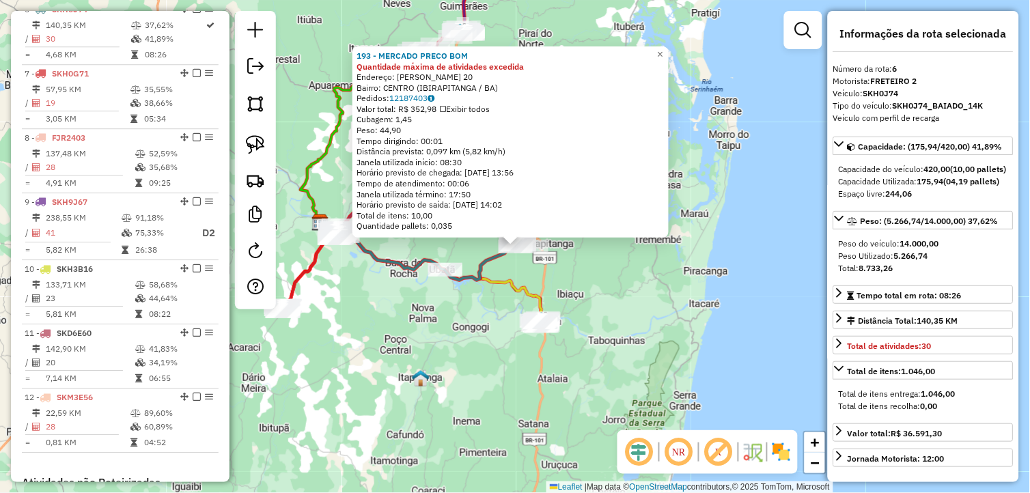
click at [716, 273] on div "193 - MERCADO PRECO BOM Quantidade máxima de atividades excedida Endereço: ALEX…" at bounding box center [515, 246] width 1030 height 493
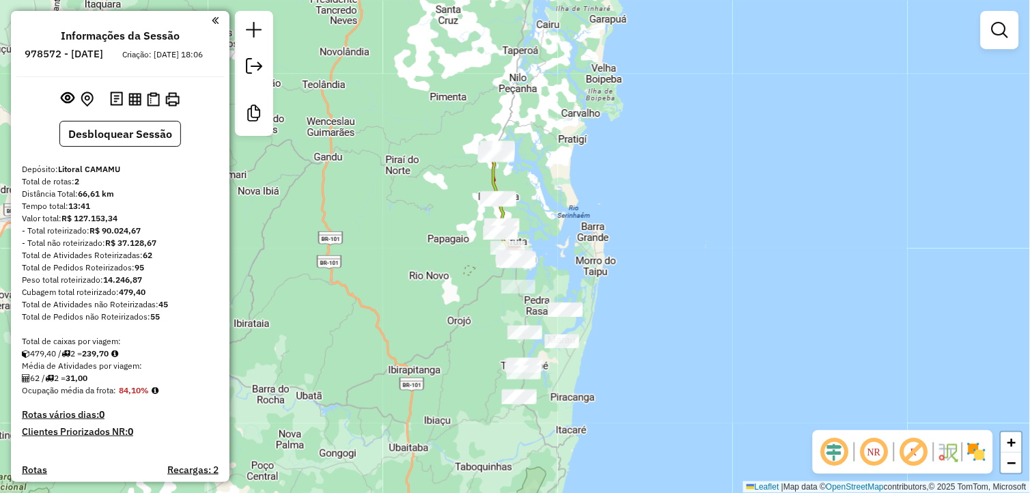
drag, startPoint x: 574, startPoint y: 221, endPoint x: 570, endPoint y: 283, distance: 61.5
click at [570, 283] on div "Janela de atendimento Grade de atendimento Capacidade Transportadoras Veículos …" at bounding box center [515, 246] width 1030 height 493
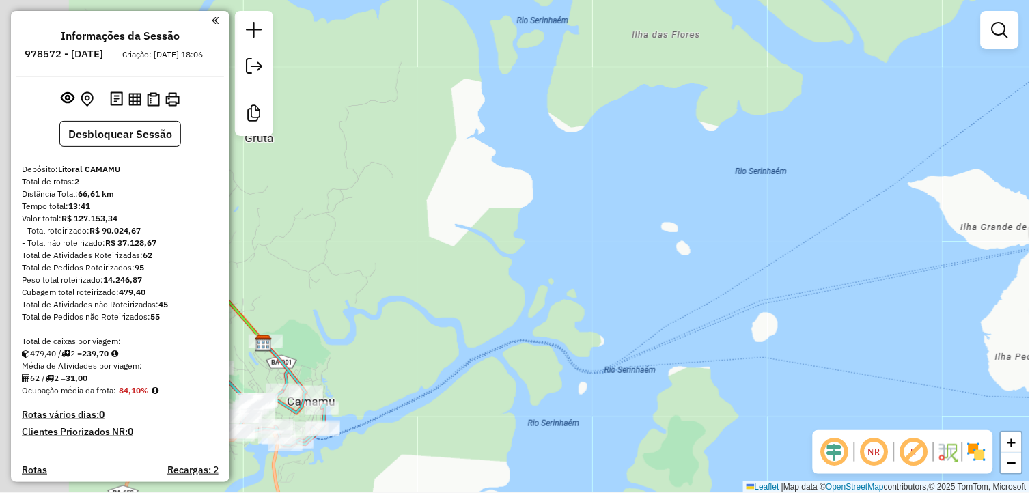
drag, startPoint x: 526, startPoint y: 345, endPoint x: 628, endPoint y: 329, distance: 102.9
click at [628, 329] on div "Janela de atendimento Grade de atendimento Capacidade Transportadoras Veículos …" at bounding box center [515, 246] width 1030 height 493
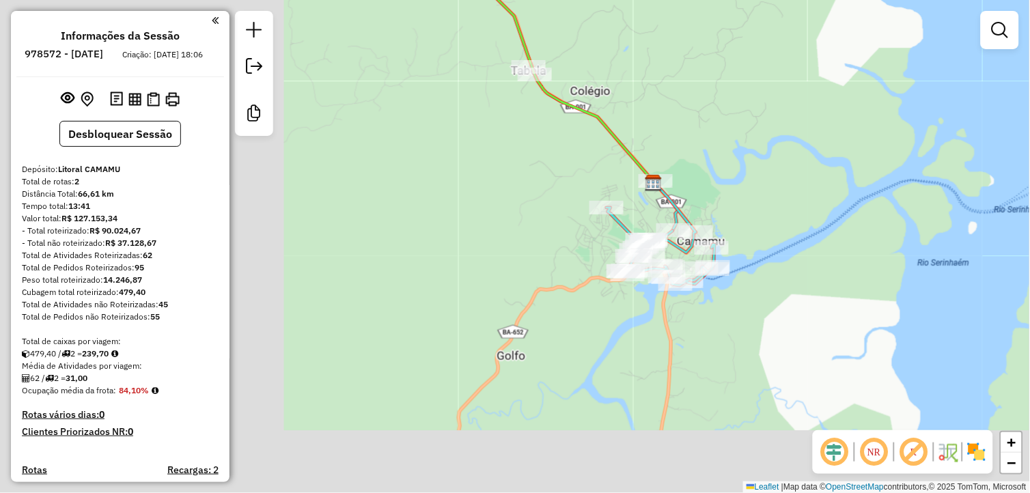
drag, startPoint x: 476, startPoint y: 340, endPoint x: 860, endPoint y: 183, distance: 415.2
click at [860, 183] on div "Janela de atendimento Grade de atendimento Capacidade Transportadoras Veículos …" at bounding box center [515, 246] width 1030 height 493
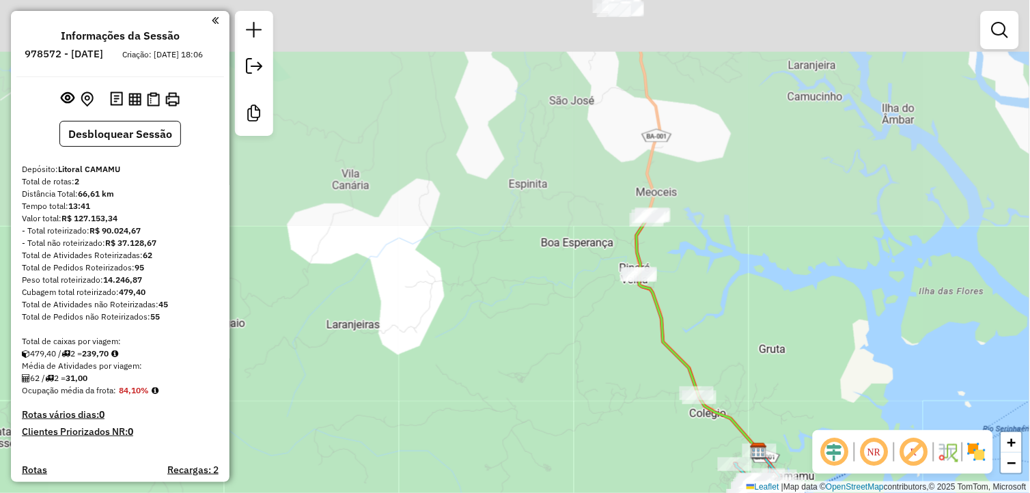
drag, startPoint x: 823, startPoint y: 109, endPoint x: 826, endPoint y: 380, distance: 271.1
click at [826, 380] on div "Janela de atendimento Grade de atendimento Capacidade Transportadoras Veículos …" at bounding box center [515, 246] width 1030 height 493
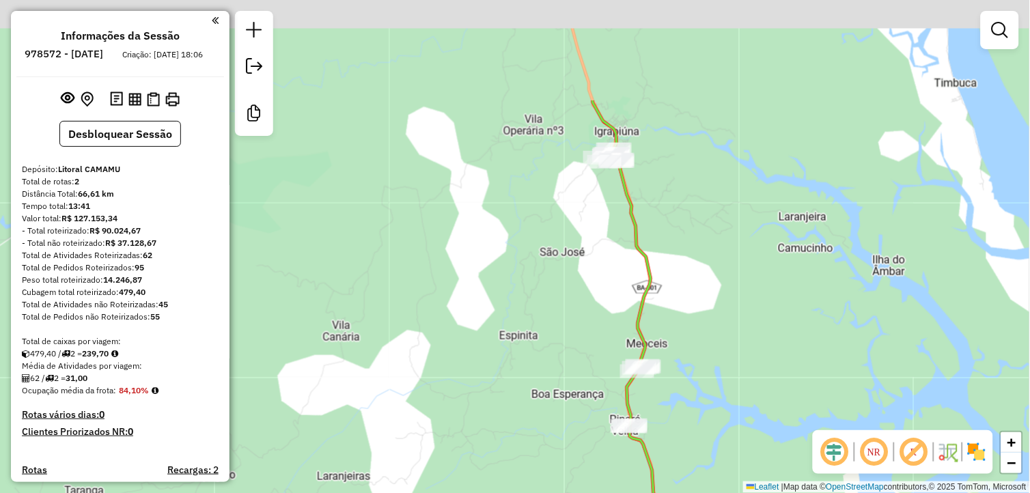
drag, startPoint x: 793, startPoint y: 221, endPoint x: 697, endPoint y: 301, distance: 125.1
click at [780, 376] on div "Janela de atendimento Grade de atendimento Capacidade Transportadoras Veículos …" at bounding box center [515, 246] width 1030 height 493
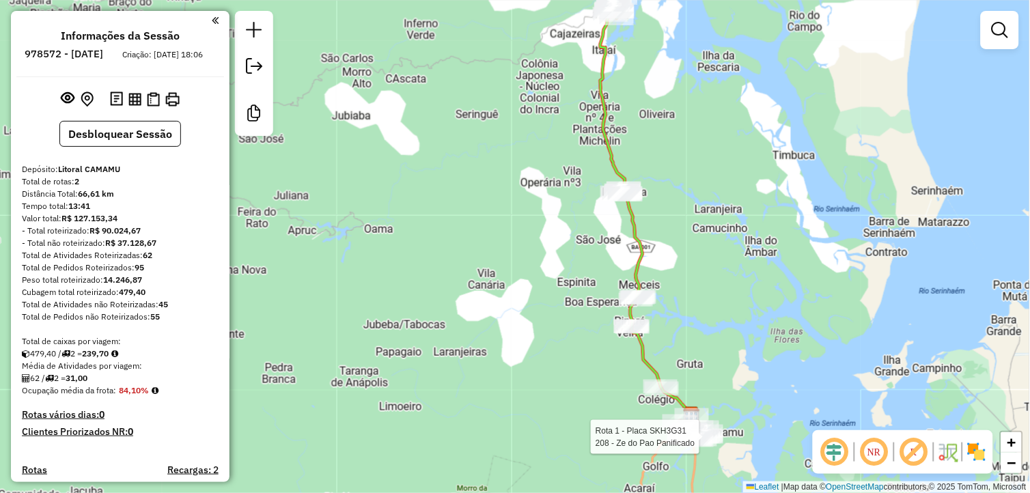
select select "**********"
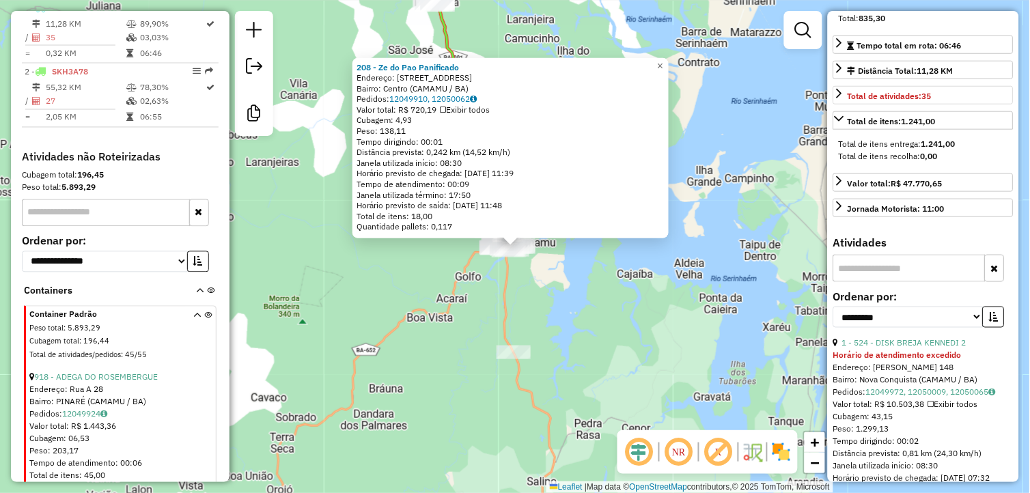
scroll to position [303, 0]
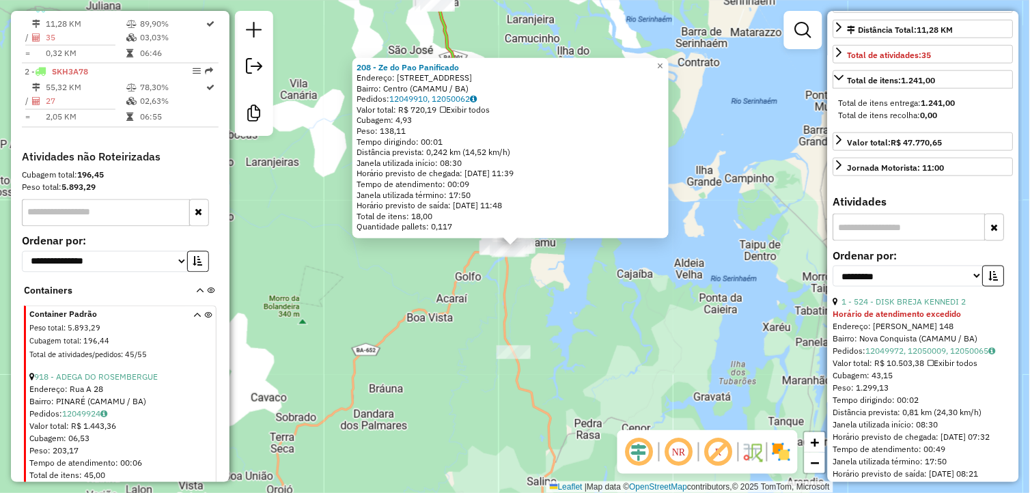
click at [890, 241] on input "text" at bounding box center [909, 227] width 152 height 27
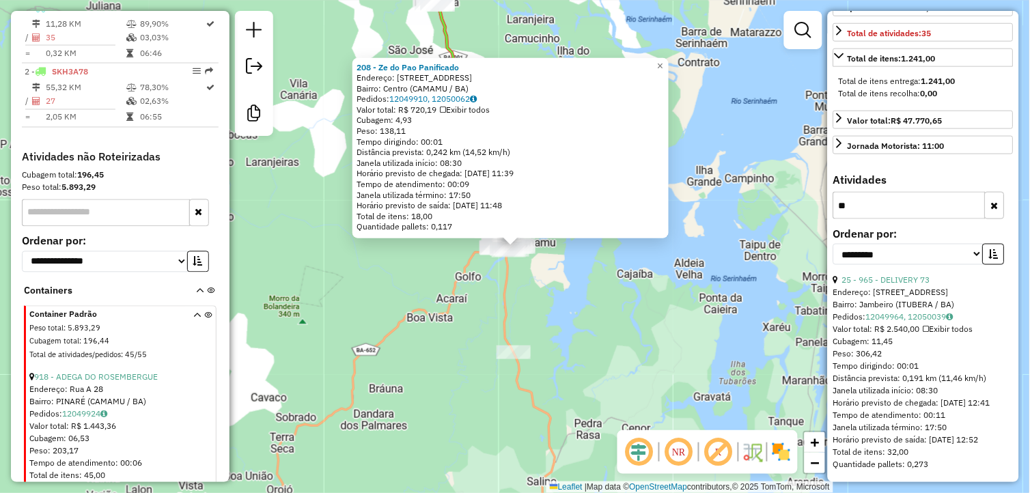
scroll to position [360, 0]
type input "**"
click at [894, 275] on link "25 - 965 - DELIVERY 73" at bounding box center [886, 280] width 88 height 10
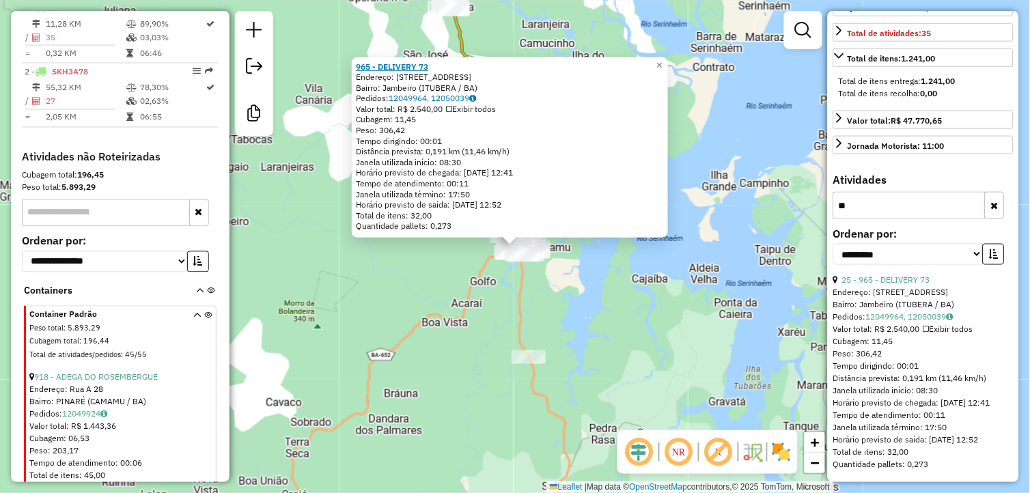
click at [418, 64] on strong "965 - DELIVERY 73" at bounding box center [392, 66] width 72 height 10
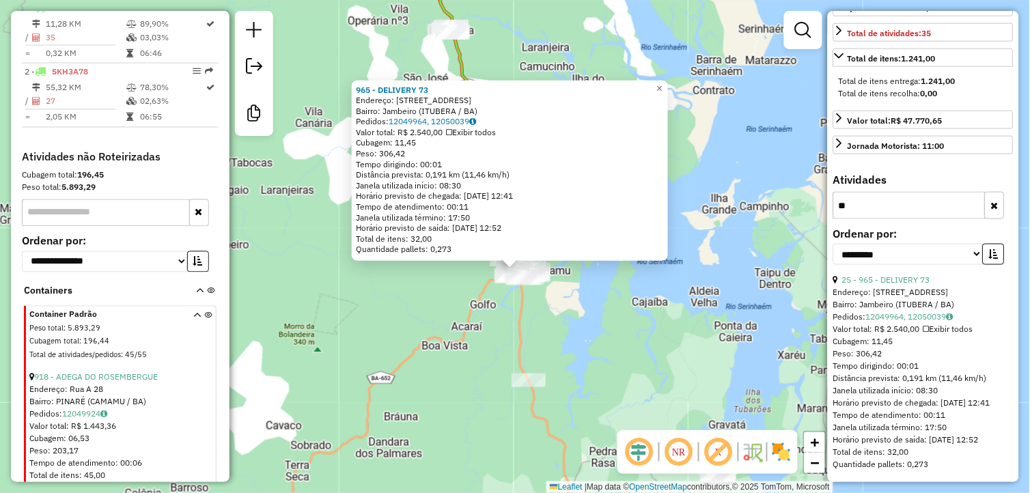
drag, startPoint x: 606, startPoint y: 321, endPoint x: 606, endPoint y: 345, distance: 23.9
click at [606, 345] on div "965 - DELIVERY 73 Endereço: R DENDEZEIRO 36 Bairro: Jambeiro (ITUBERA / BA) Ped…" at bounding box center [515, 246] width 1030 height 493
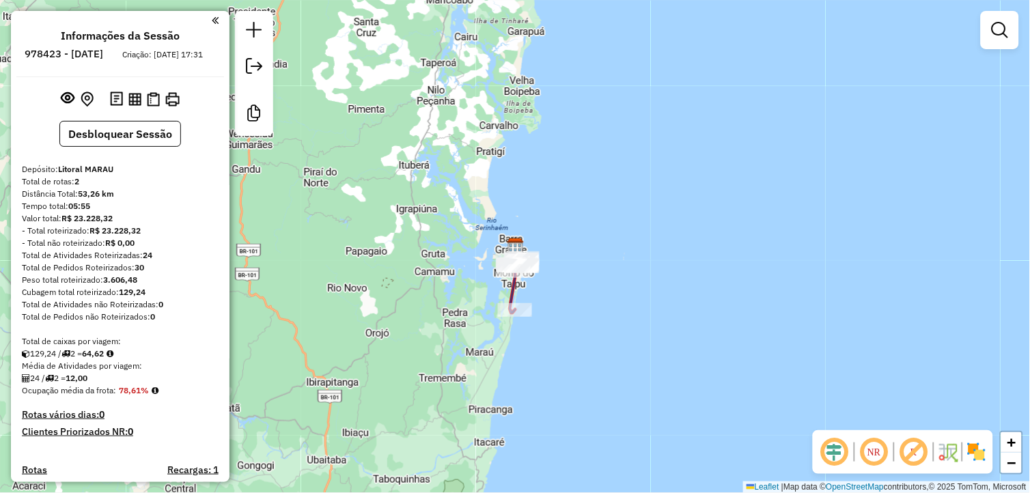
scroll to position [201, 0]
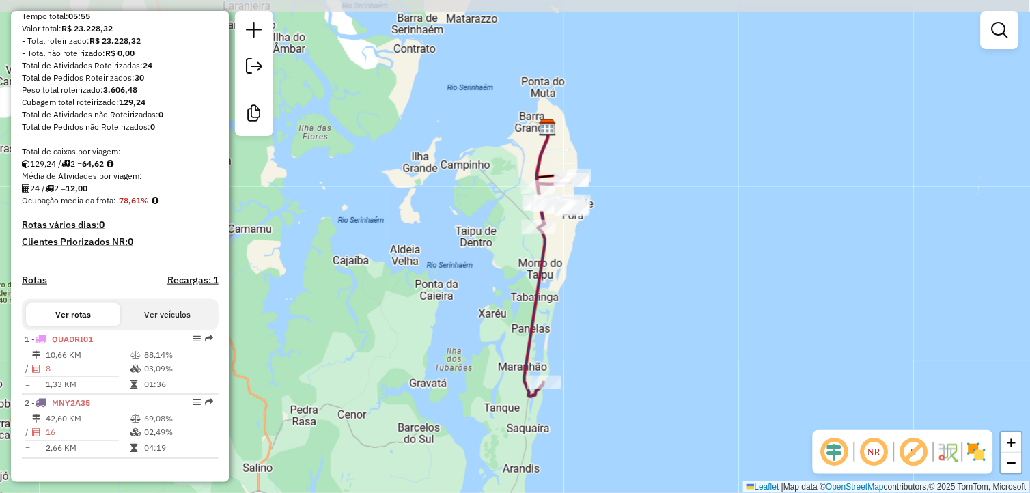
drag, startPoint x: 515, startPoint y: 247, endPoint x: 435, endPoint y: 380, distance: 155.0
click at [435, 380] on div "Janela de atendimento Grade de atendimento Capacidade Transportadoras Veículos …" at bounding box center [515, 246] width 1030 height 493
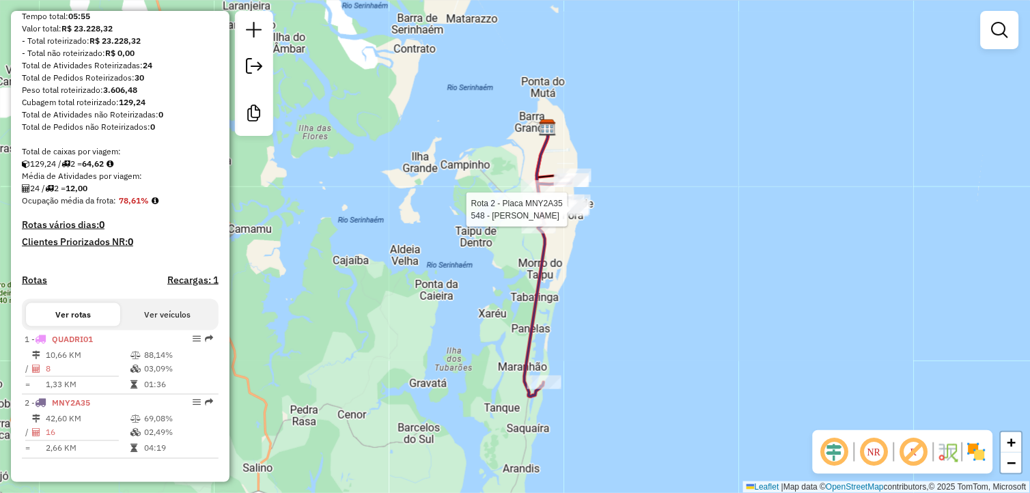
select select "**********"
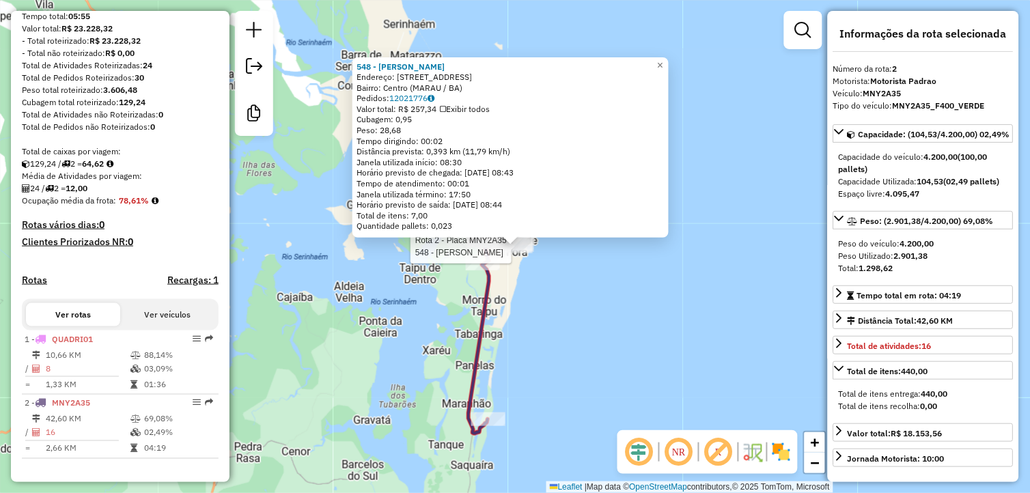
click at [731, 236] on div "Rota 2 - Placa MNY2A35 548 - [PERSON_NAME] 548 - [PERSON_NAME]: [STREET_ADDRESS…" at bounding box center [515, 246] width 1030 height 493
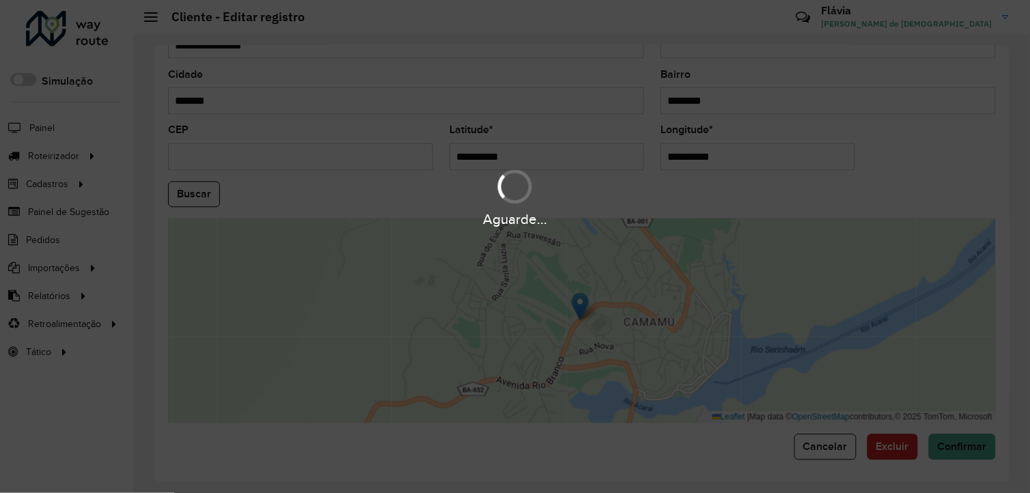
scroll to position [526, 0]
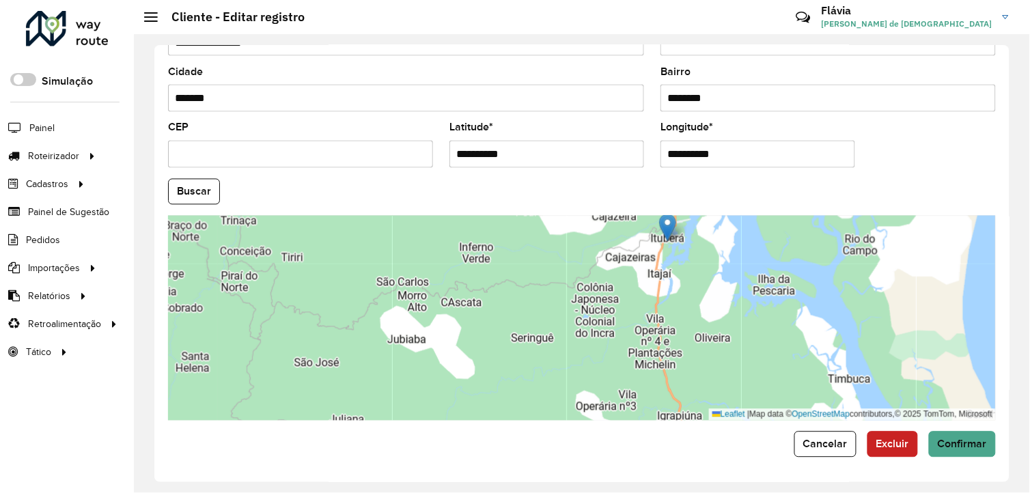
drag, startPoint x: 669, startPoint y: 352, endPoint x: 668, endPoint y: 235, distance: 116.8
click at [668, 235] on img at bounding box center [667, 228] width 17 height 28
type input "**********"
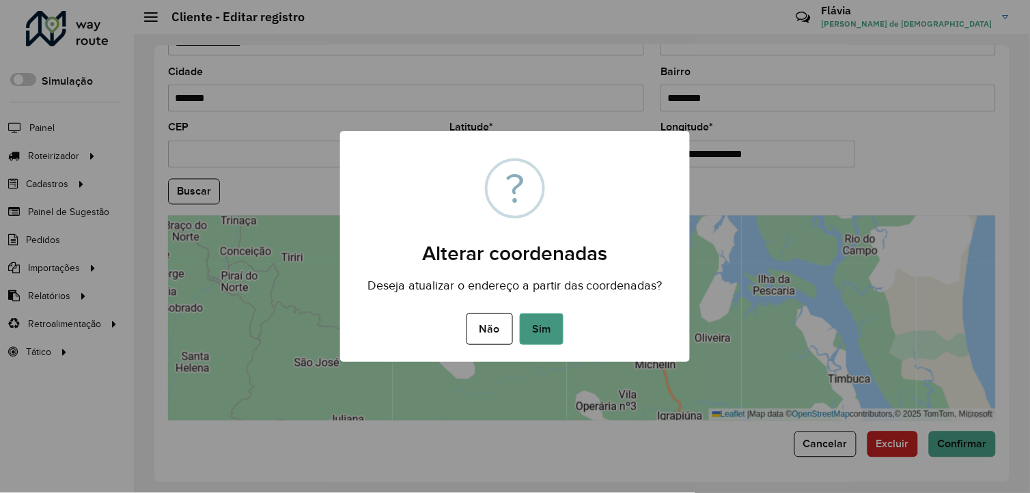
click at [549, 330] on button "Sim" at bounding box center [542, 328] width 44 height 31
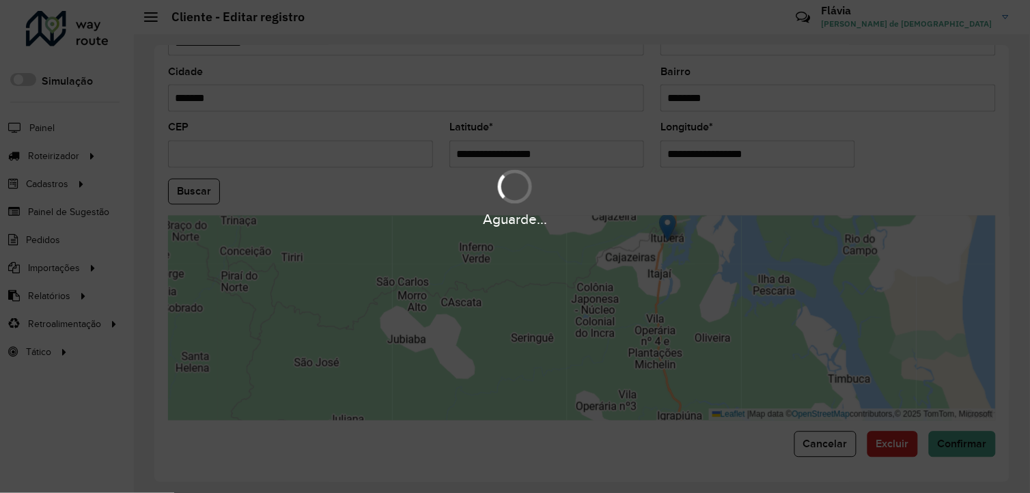
type input "**********"
type input "*******"
type input "*********"
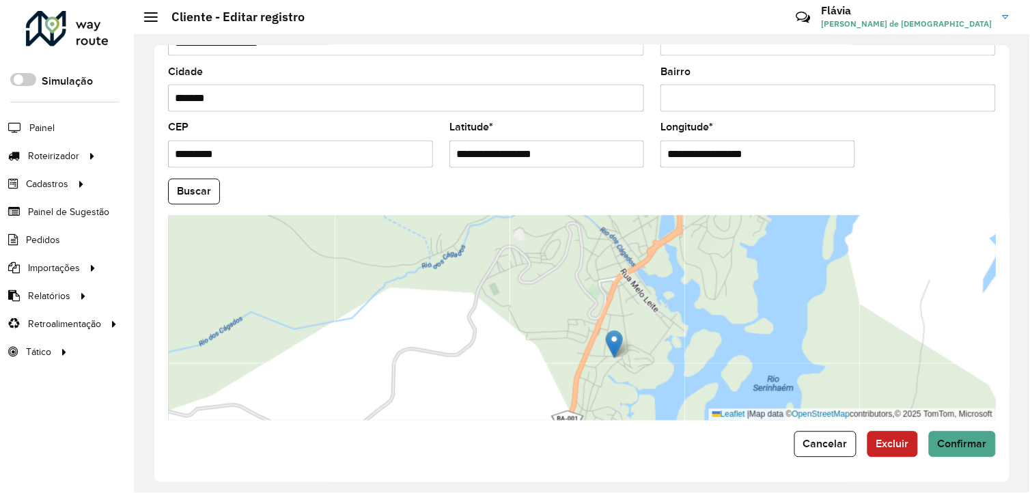
drag, startPoint x: 596, startPoint y: 330, endPoint x: 626, endPoint y: 371, distance: 50.8
click at [626, 371] on div "Leaflet | Map data © OpenStreetMap contributors,© 2025 TomTom, Microsoft" at bounding box center [582, 318] width 828 height 205
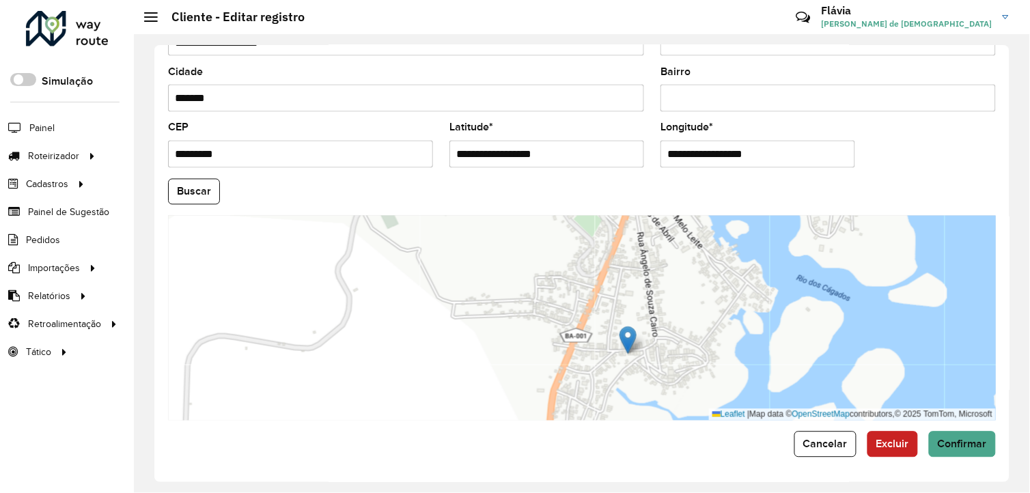
drag, startPoint x: 627, startPoint y: 380, endPoint x: 673, endPoint y: 379, distance: 46.4
click at [673, 379] on div "Leaflet | Map data © OpenStreetMap contributors,© 2025 TomTom, Microsoft" at bounding box center [582, 318] width 828 height 205
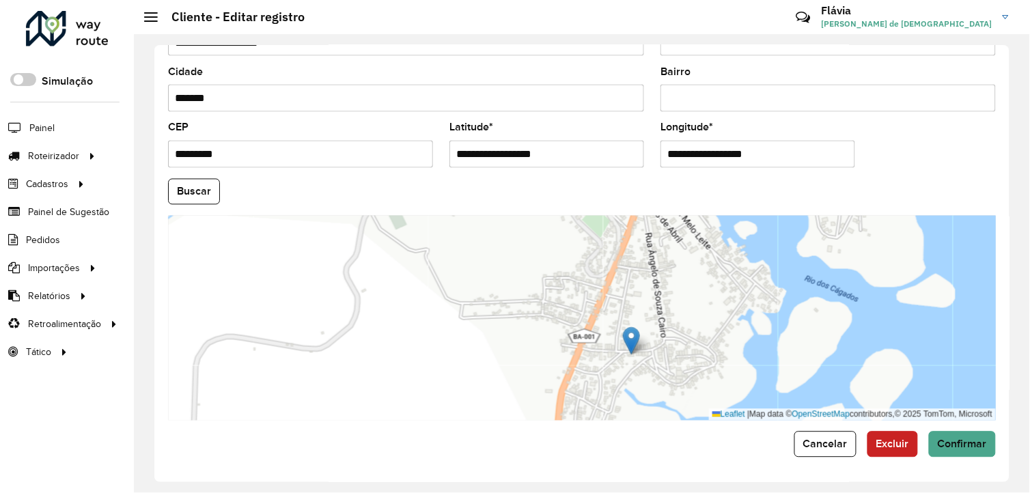
click at [639, 351] on img at bounding box center [631, 341] width 17 height 28
type input "**********"
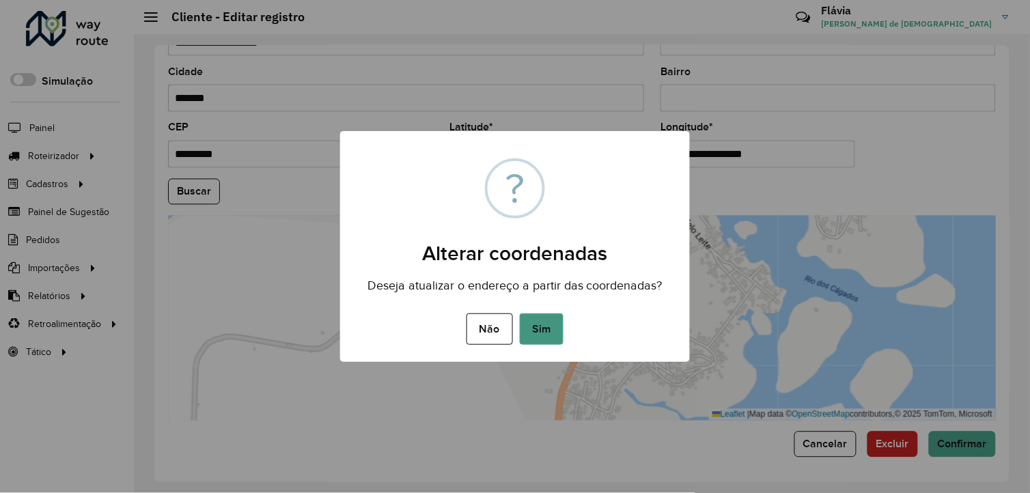
click at [554, 325] on button "Sim" at bounding box center [542, 328] width 44 height 31
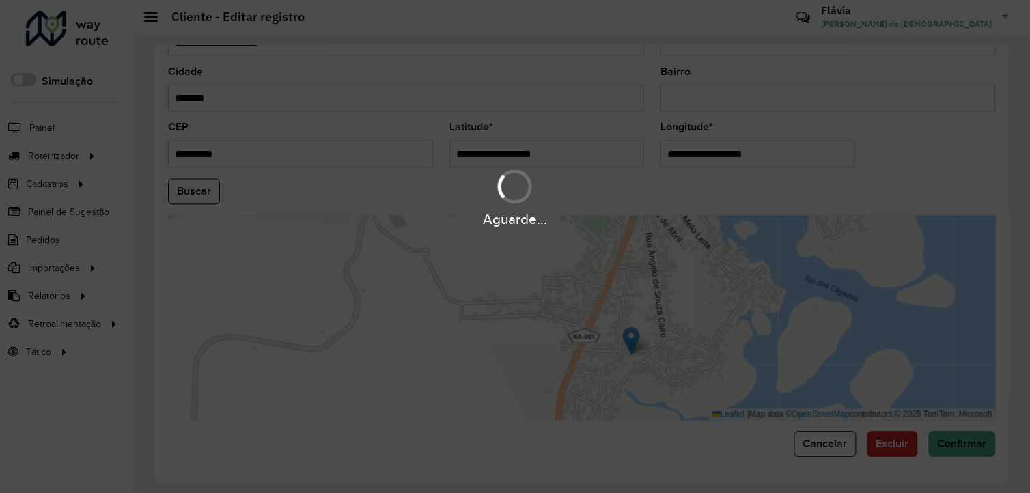
type input "**********"
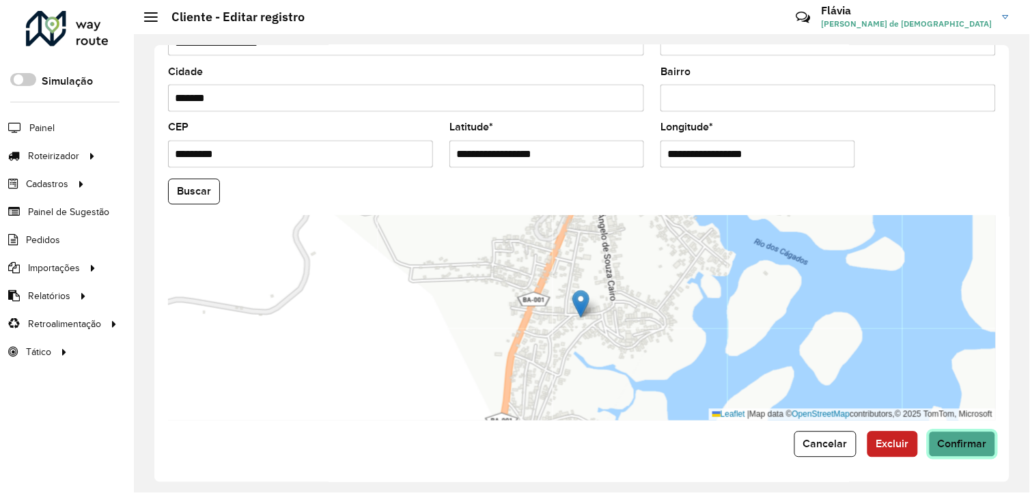
click at [961, 451] on button "Confirmar" at bounding box center [962, 445] width 67 height 26
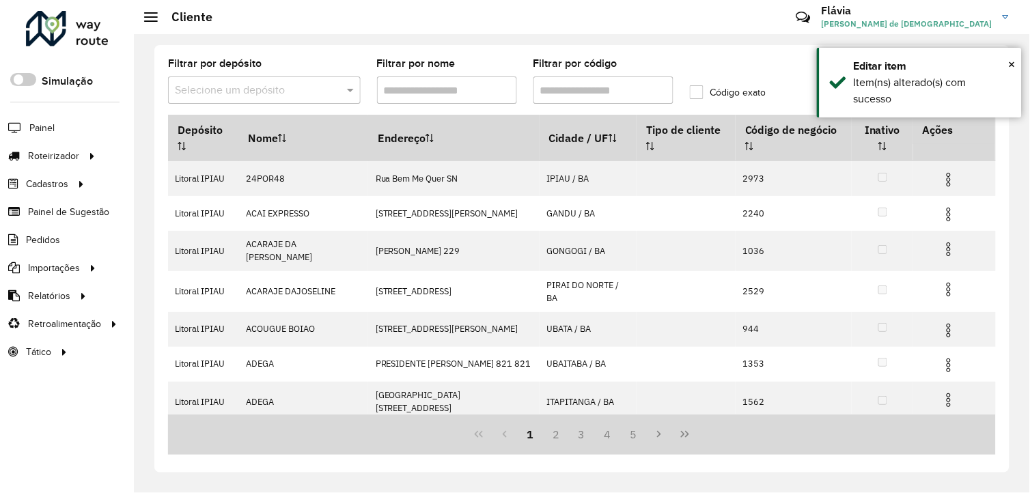
click at [643, 94] on input "Filtrar por código" at bounding box center [603, 89] width 140 height 27
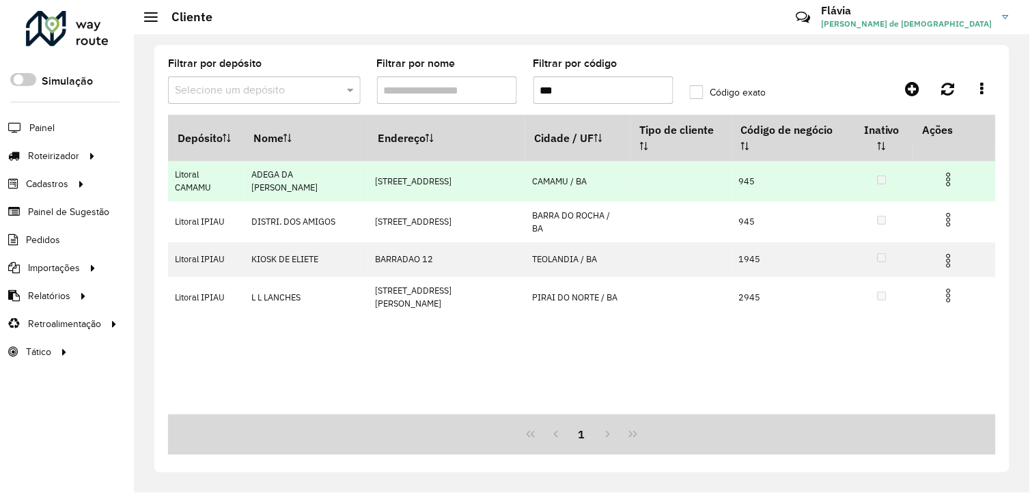
type input "***"
click at [946, 171] on img at bounding box center [948, 179] width 16 height 16
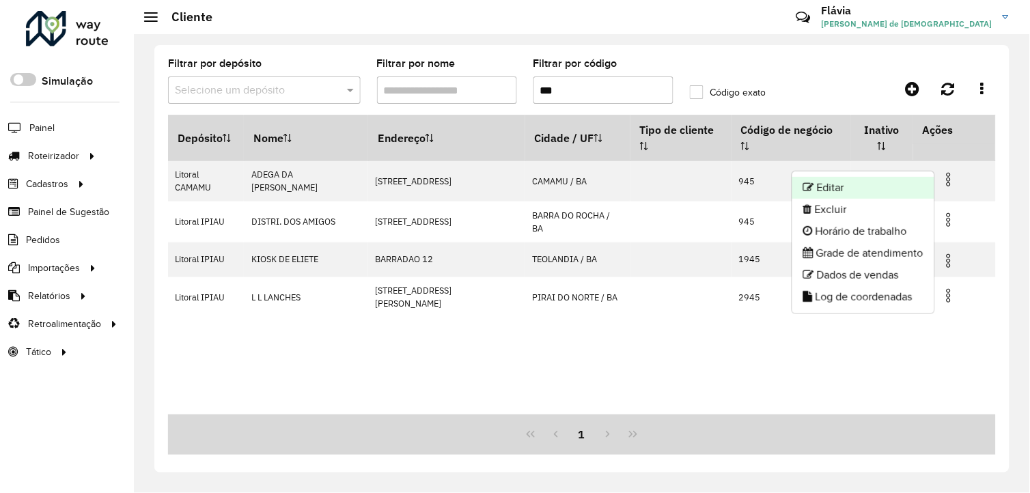
click at [891, 187] on li "Editar" at bounding box center [863, 188] width 142 height 22
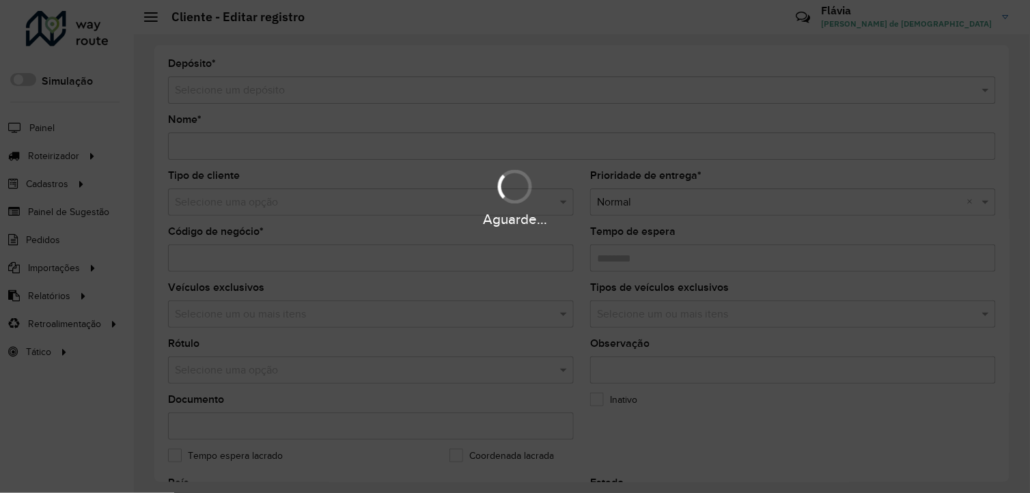
type input "**********"
type input "***"
type input "********"
type input "**********"
type input "******"
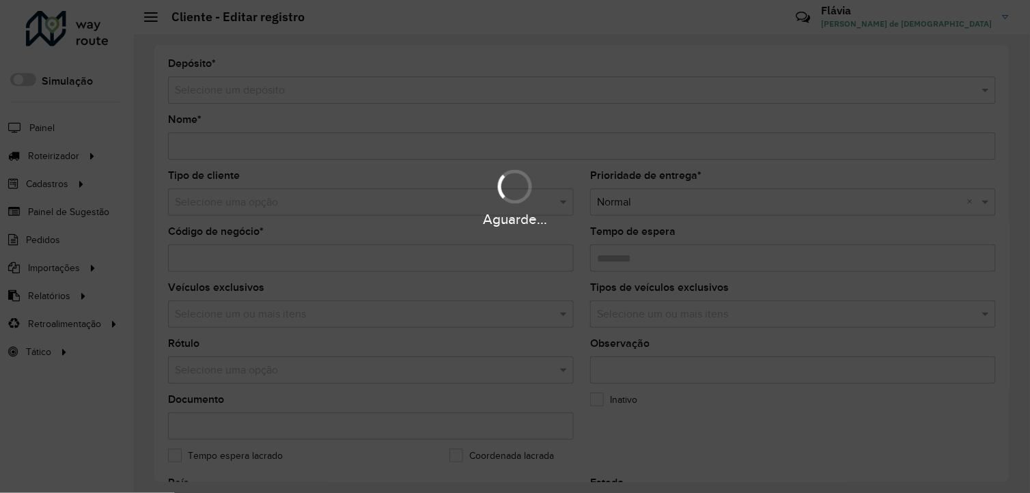
type input "******"
type input "**********"
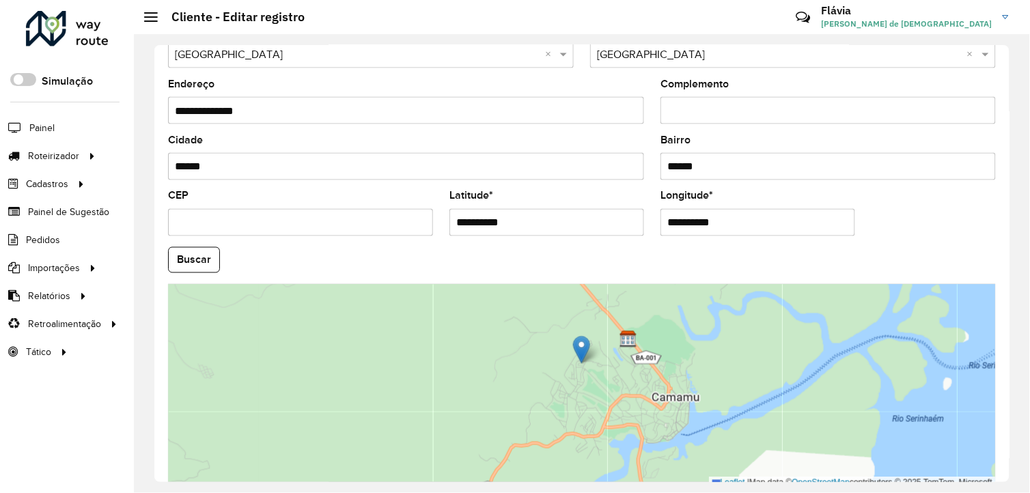
scroll to position [464, 0]
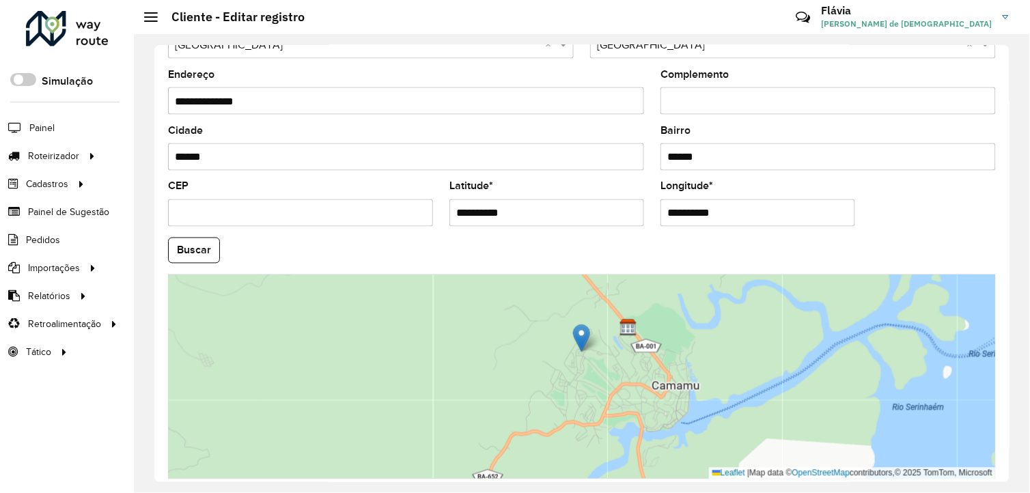
click at [613, 397] on div "Leaflet | Map data © OpenStreetMap contributors,© 2025 TomTom, Microsoft" at bounding box center [582, 376] width 828 height 205
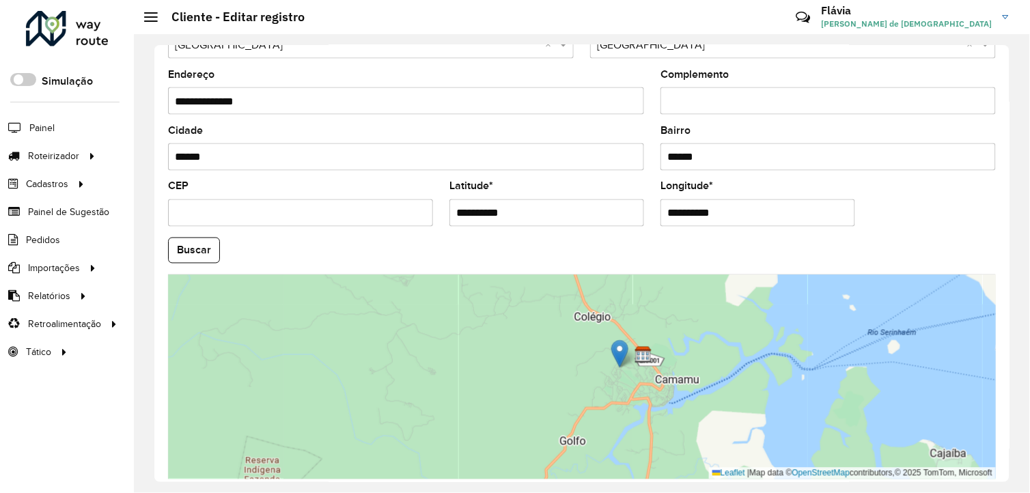
drag, startPoint x: 646, startPoint y: 371, endPoint x: 677, endPoint y: 399, distance: 42.5
click at [677, 399] on div "Leaflet | Map data © OpenStreetMap contributors,© 2025 TomTom, Microsoft" at bounding box center [582, 376] width 828 height 205
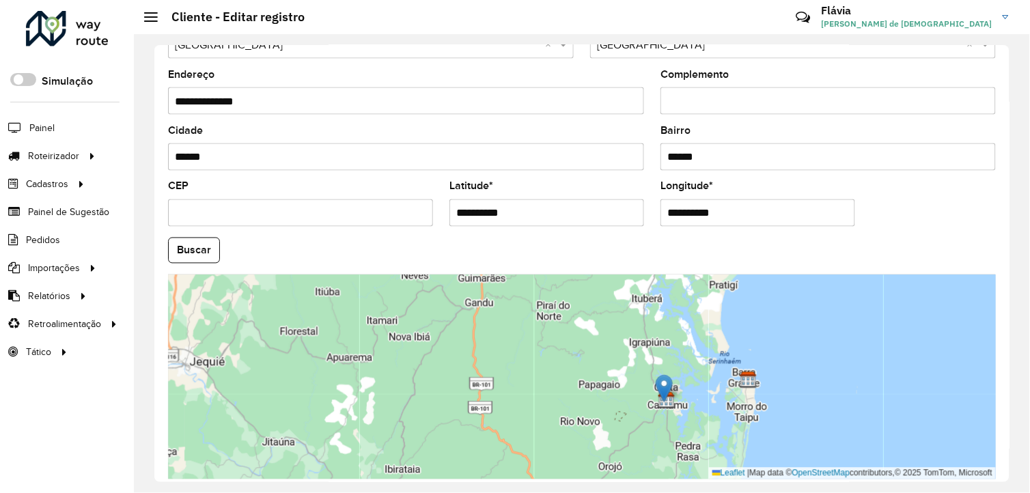
drag, startPoint x: 685, startPoint y: 393, endPoint x: 676, endPoint y: 414, distance: 23.0
click at [676, 414] on div "Leaflet | Map data © OpenStreetMap contributors,© 2025 TomTom, Microsoft" at bounding box center [582, 376] width 828 height 205
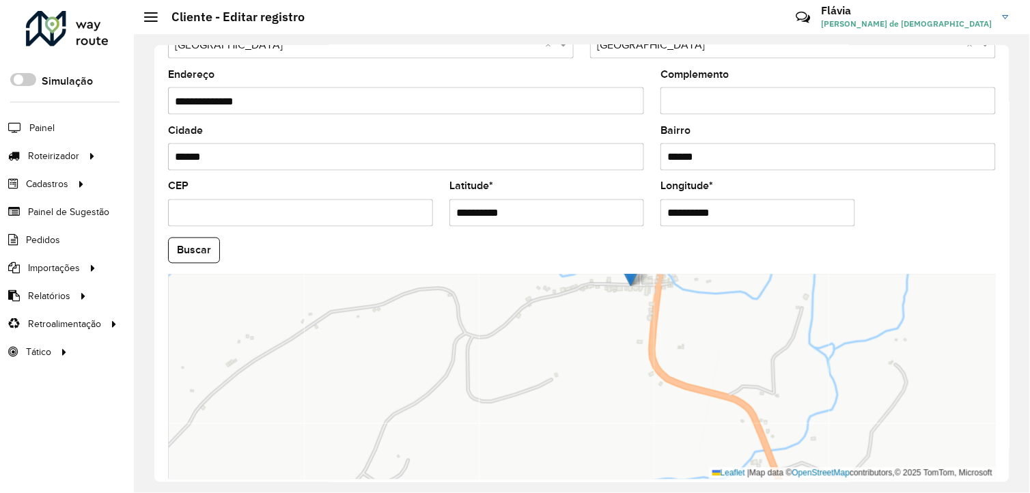
drag, startPoint x: 664, startPoint y: 393, endPoint x: 632, endPoint y: 277, distance: 120.4
click at [632, 277] on img at bounding box center [630, 273] width 17 height 28
type input "**********"
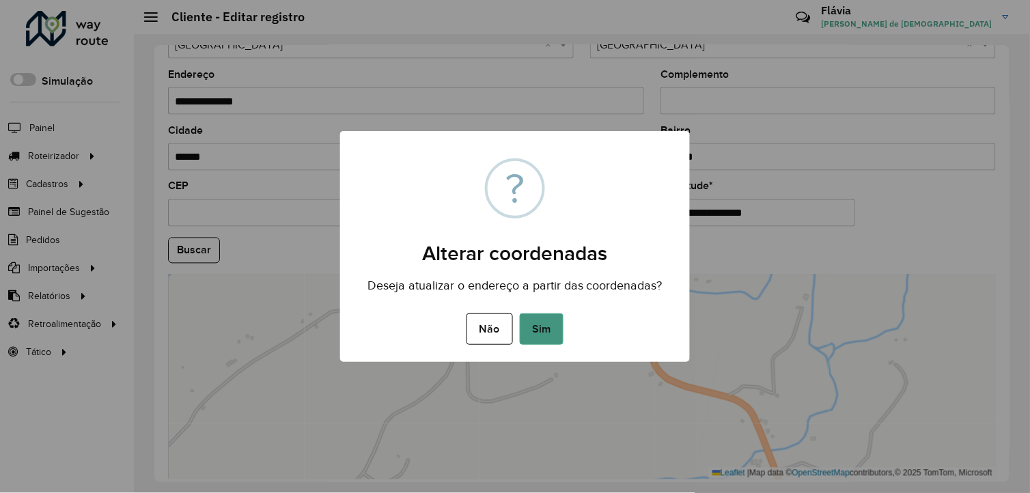
click at [554, 337] on button "Sim" at bounding box center [542, 328] width 44 height 31
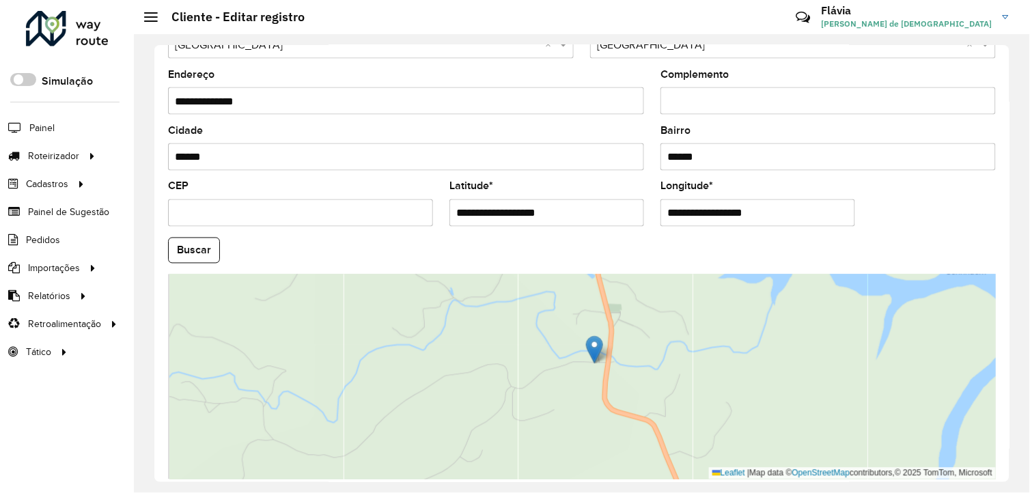
drag, startPoint x: 637, startPoint y: 397, endPoint x: 649, endPoint y: 398, distance: 12.3
click at [649, 398] on div "Leaflet | Map data © OpenStreetMap contributors,© 2025 TomTom, Microsoft" at bounding box center [582, 376] width 828 height 205
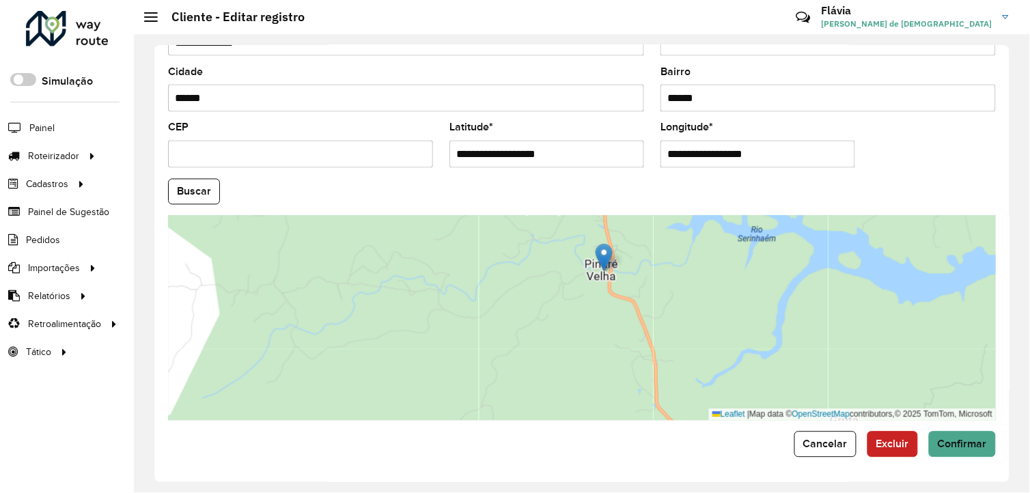
scroll to position [526, 0]
click at [956, 455] on button "Confirmar" at bounding box center [962, 445] width 67 height 26
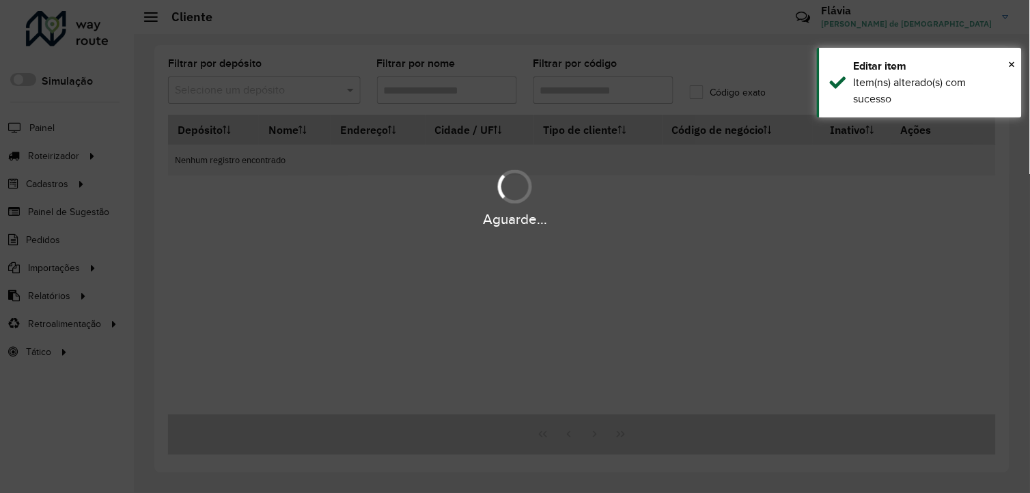
type input "***"
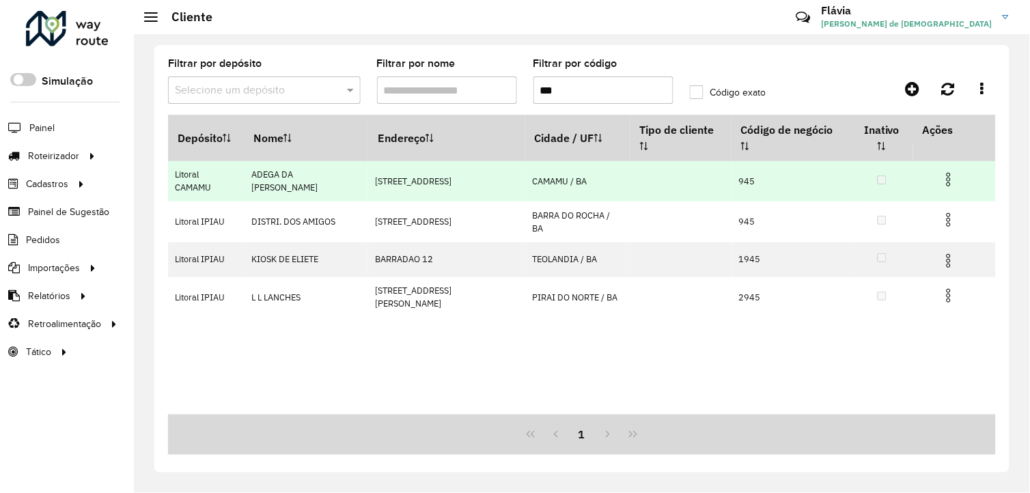
drag, startPoint x: 494, startPoint y: 161, endPoint x: 584, endPoint y: 171, distance: 90.7
click at [584, 171] on td "CAMAMU / BA" at bounding box center [577, 181] width 105 height 40
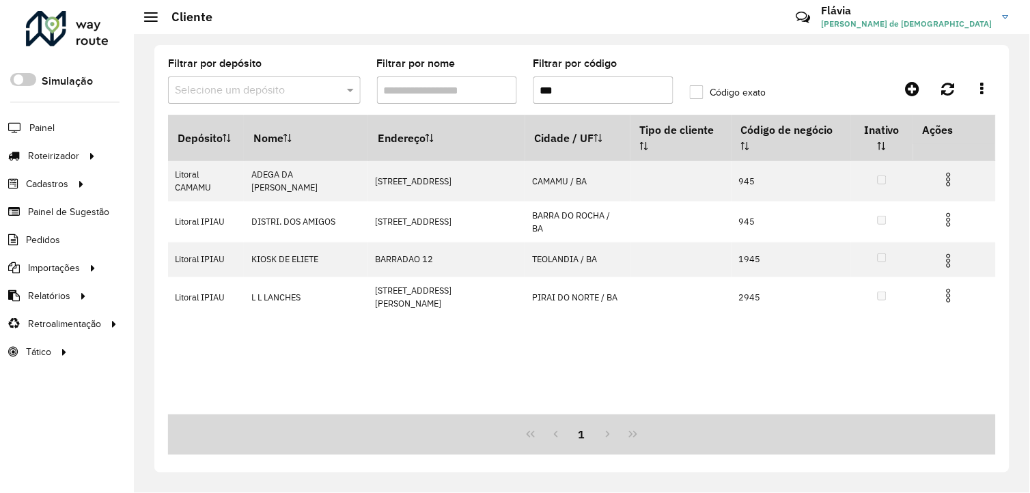
click at [596, 365] on div "Depósito Nome Endereço Cidade / UF Tipo de cliente Código de negócio Inativo Aç…" at bounding box center [582, 265] width 828 height 300
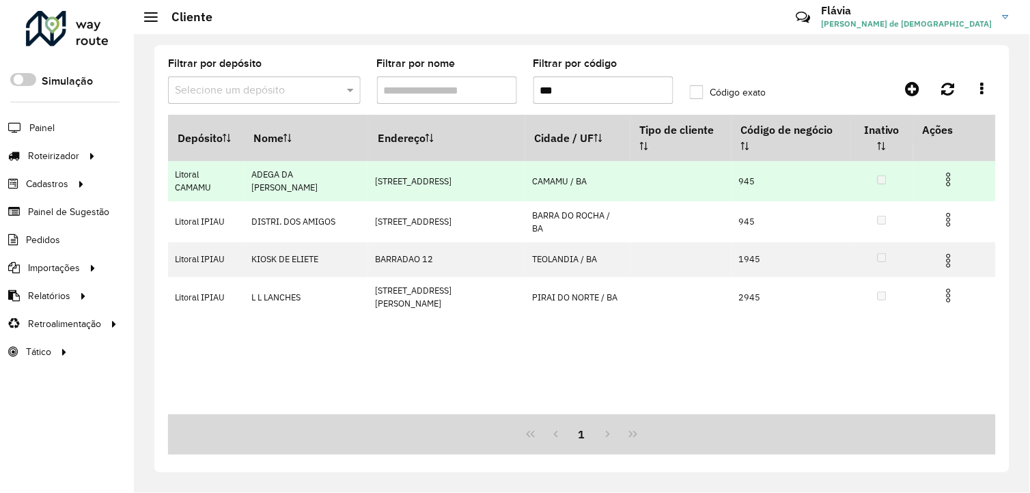
drag, startPoint x: 489, startPoint y: 160, endPoint x: 556, endPoint y: 162, distance: 66.9
click at [556, 162] on td "CAMAMU / BA" at bounding box center [577, 181] width 105 height 40
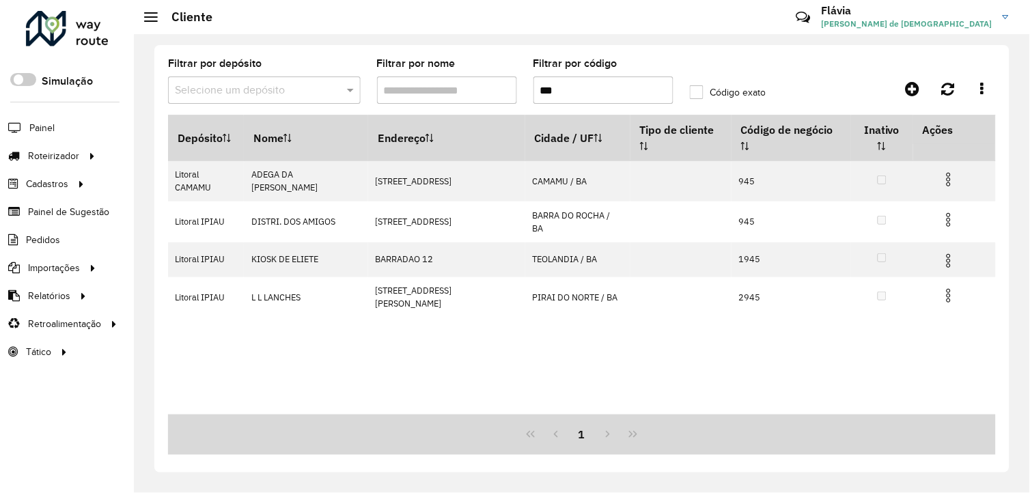
drag, startPoint x: 556, startPoint y: 162, endPoint x: 605, endPoint y: 340, distance: 184.2
click at [605, 340] on div "Depósito Nome Endereço Cidade / UF Tipo de cliente Código de negócio Inativo Aç…" at bounding box center [582, 265] width 828 height 300
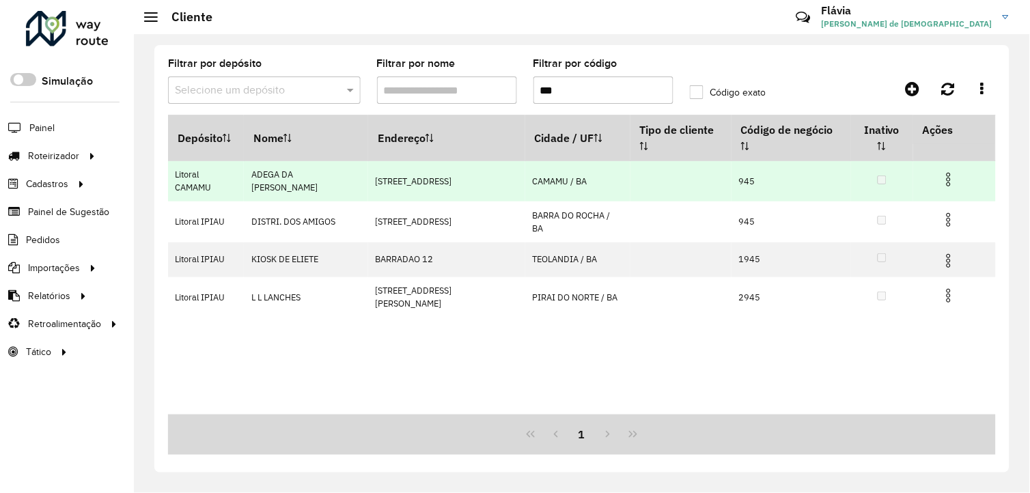
drag, startPoint x: 489, startPoint y: 160, endPoint x: 563, endPoint y: 160, distance: 73.7
click at [563, 161] on td "CAMAMU / BA" at bounding box center [577, 181] width 105 height 40
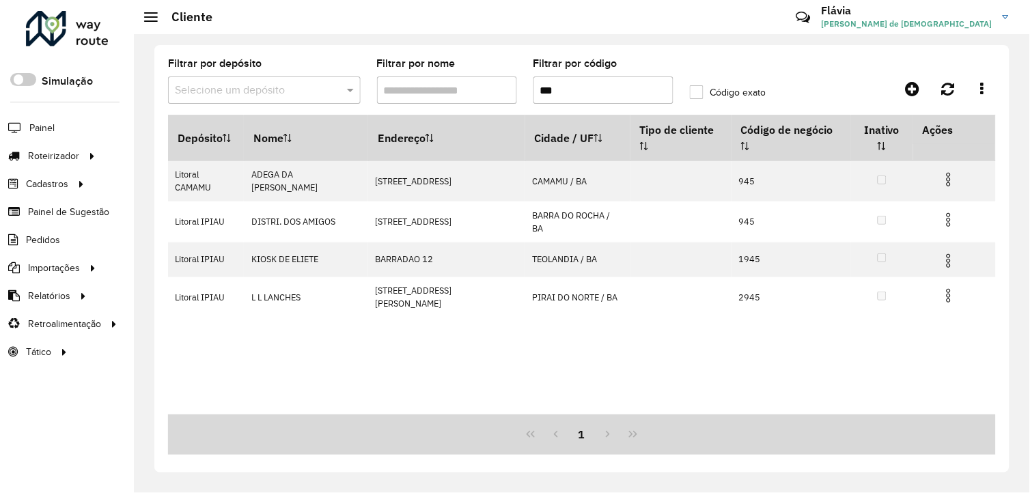
click at [744, 363] on div "Depósito Nome Endereço Cidade / UF Tipo de cliente Código de negócio Inativo Aç…" at bounding box center [582, 265] width 828 height 300
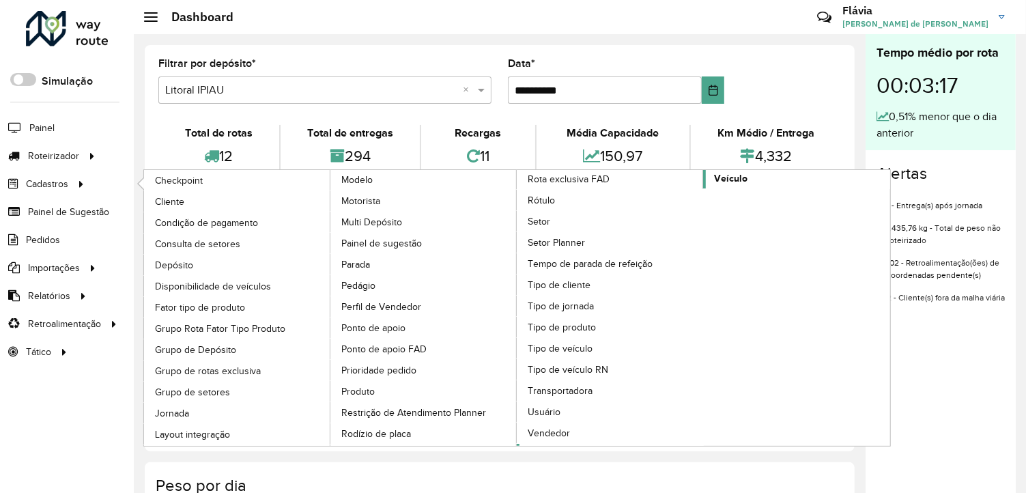
click at [750, 244] on link "Veículo" at bounding box center [703, 308] width 373 height 276
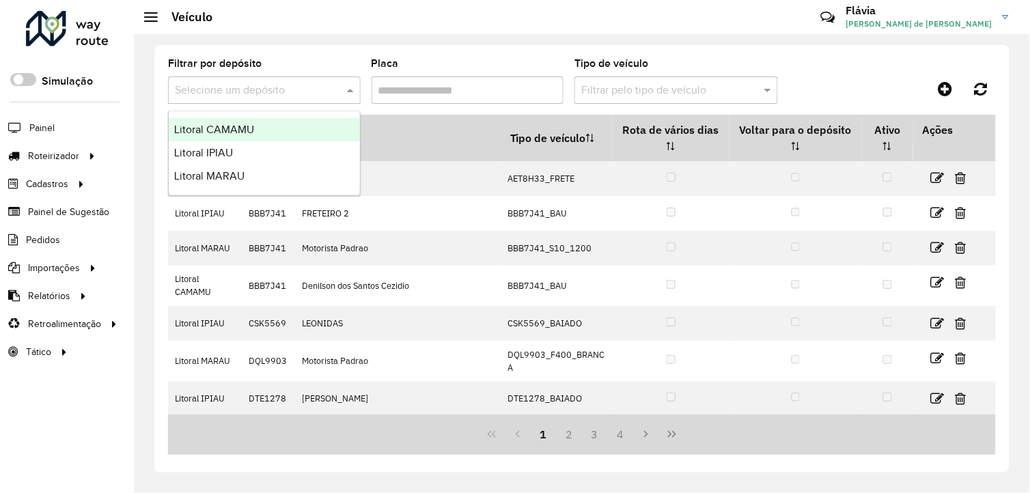
click at [354, 84] on span at bounding box center [351, 90] width 17 height 16
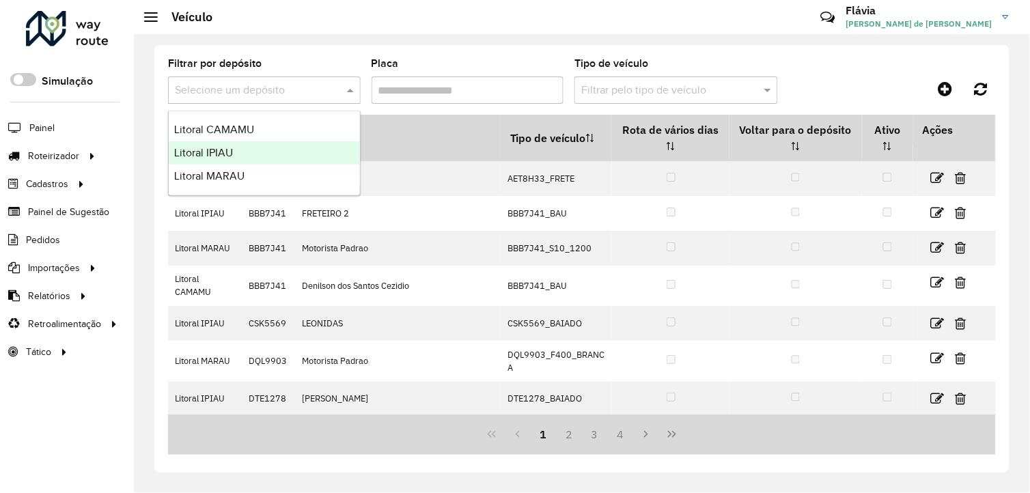
click at [256, 147] on div "Litoral IPIAU" at bounding box center [264, 152] width 191 height 23
